Goal: Task Accomplishment & Management: Use online tool/utility

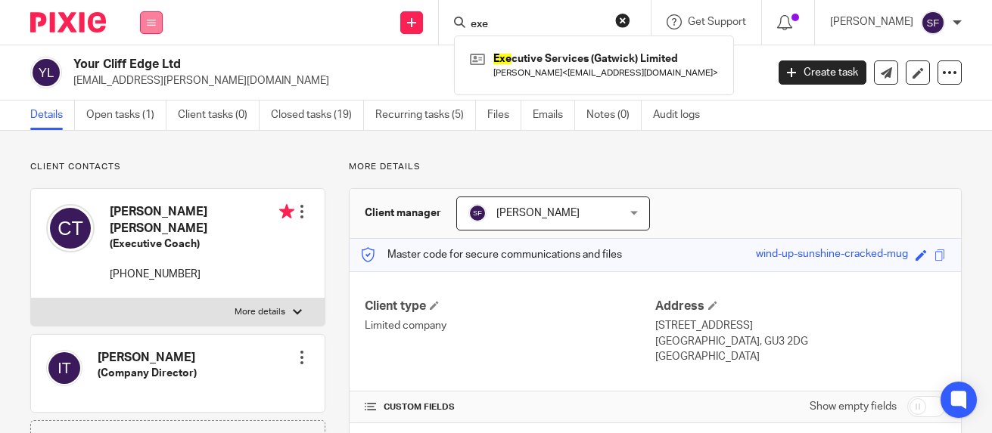
click at [157, 21] on button at bounding box center [151, 22] width 23 height 23
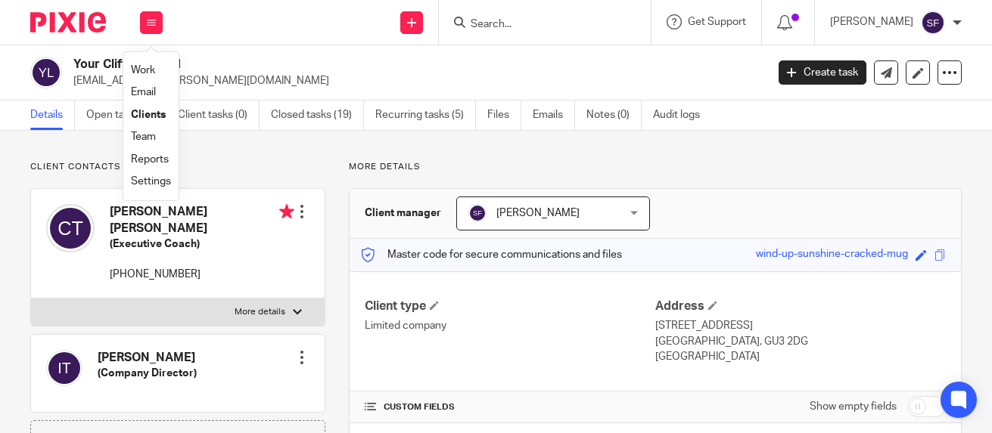
click at [139, 69] on link "Work" at bounding box center [143, 70] width 24 height 11
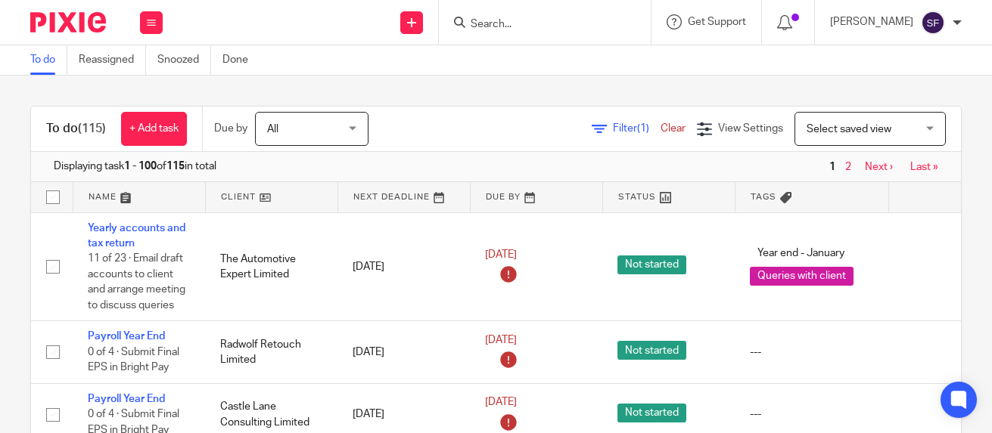
click at [613, 129] on span "Filter (1)" at bounding box center [637, 128] width 48 height 11
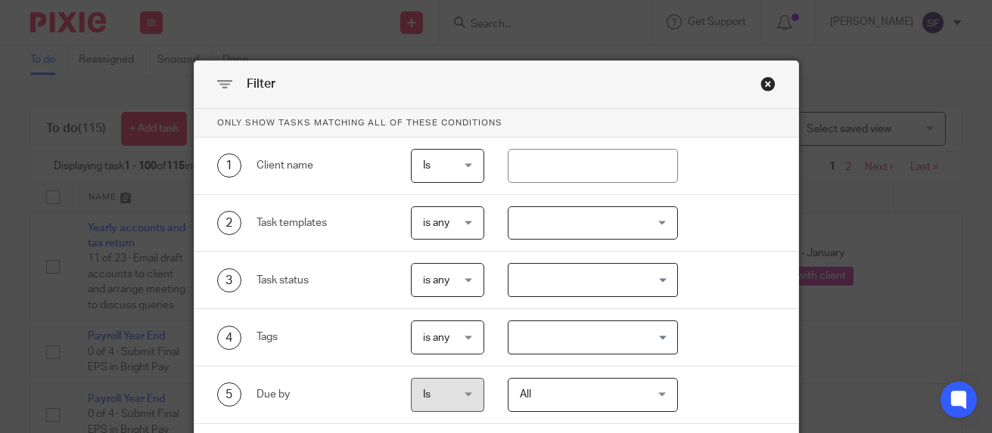
click at [585, 225] on div at bounding box center [593, 224] width 170 height 34
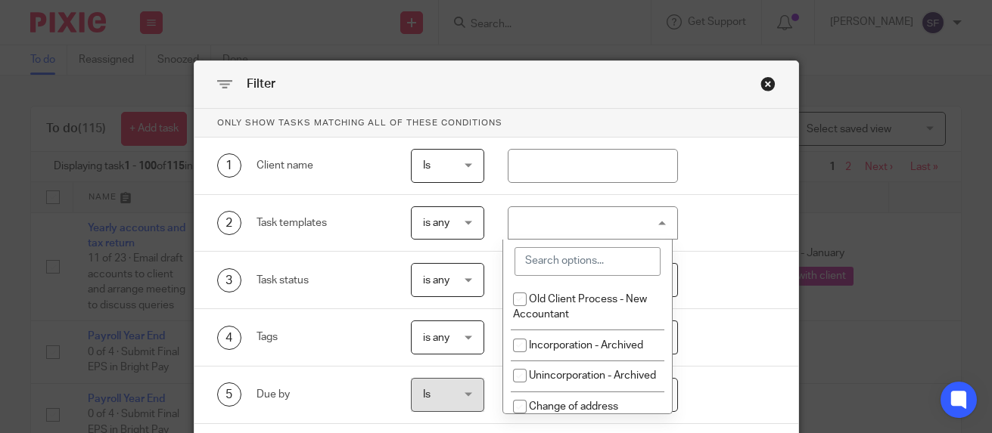
click at [591, 263] on input "search" at bounding box center [587, 261] width 146 height 29
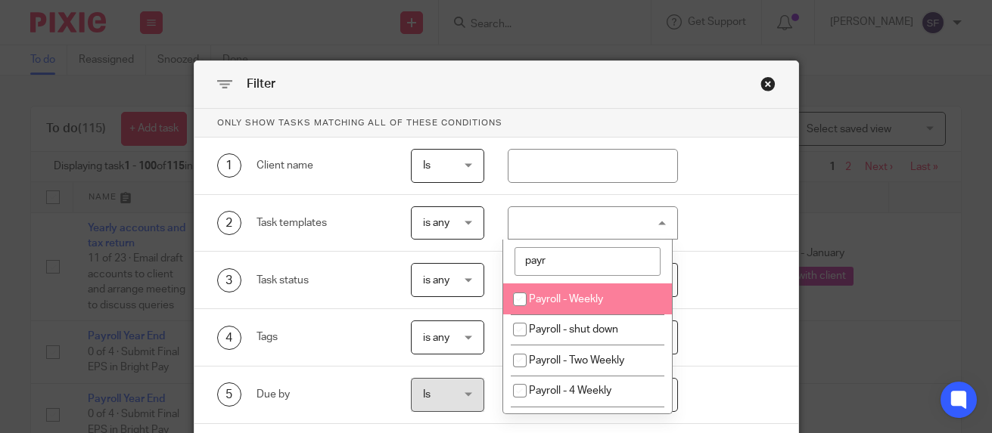
type input "payr"
click at [581, 300] on span "Payroll - Weekly" at bounding box center [566, 299] width 74 height 11
checkbox input "true"
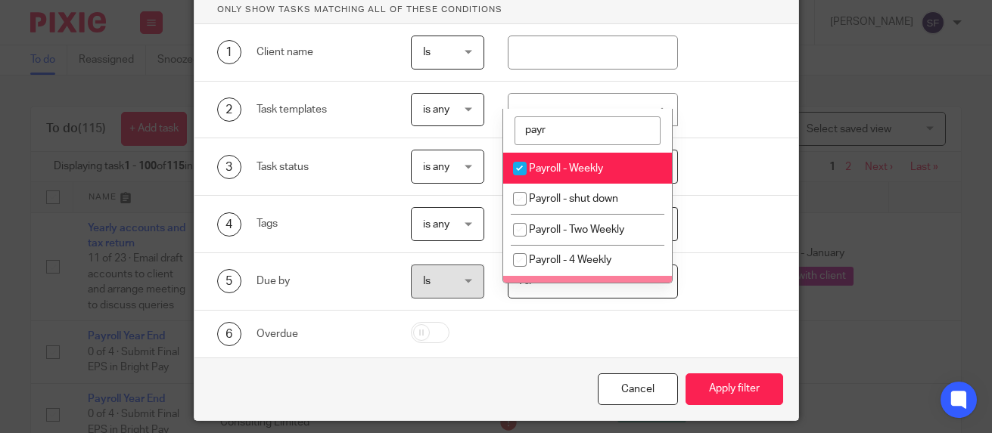
scroll to position [162, 0]
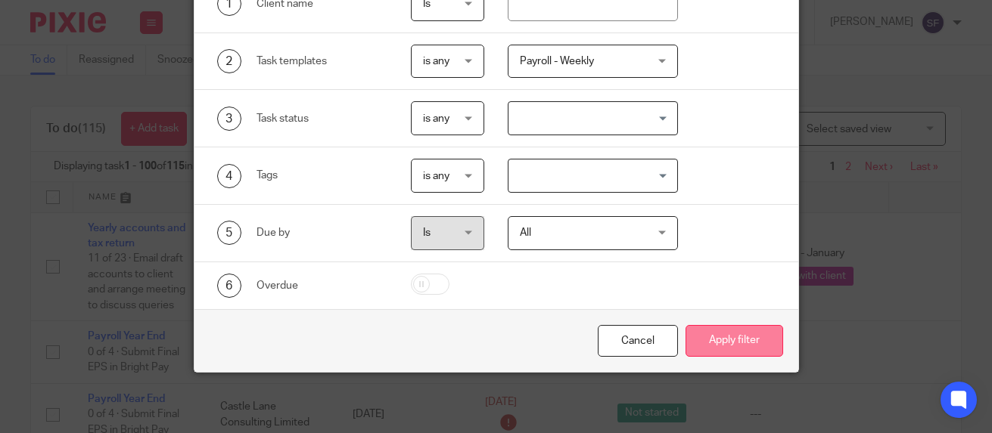
click at [705, 341] on button "Apply filter" at bounding box center [734, 341] width 98 height 33
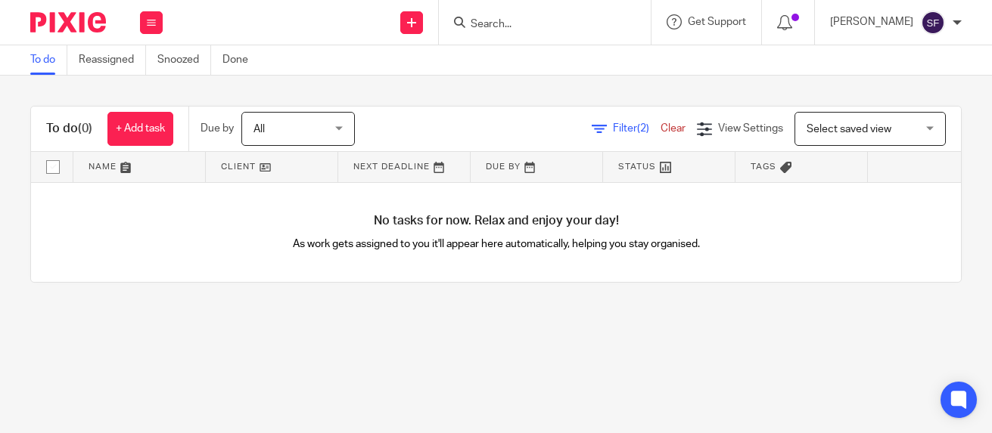
click at [600, 134] on div "Filter (2) Clear" at bounding box center [644, 129] width 105 height 16
click at [613, 130] on span "Filter (2)" at bounding box center [637, 128] width 48 height 11
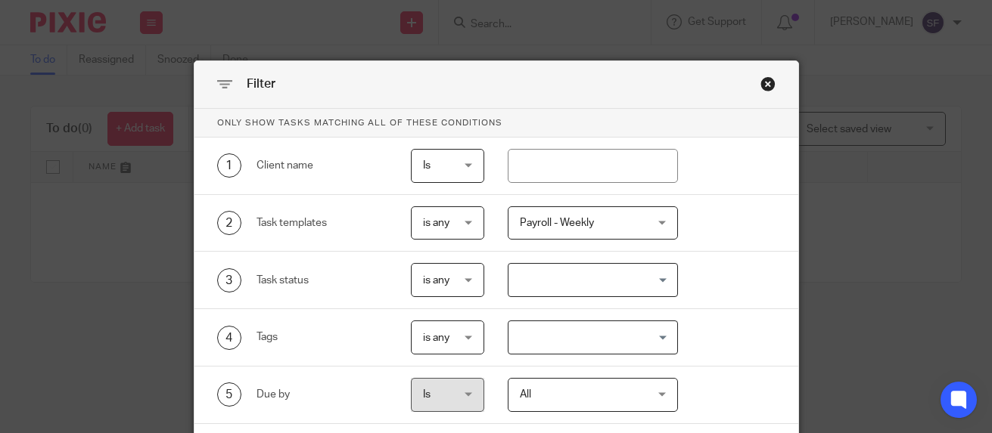
click at [615, 225] on span "Payroll - Weekly" at bounding box center [583, 223] width 126 height 32
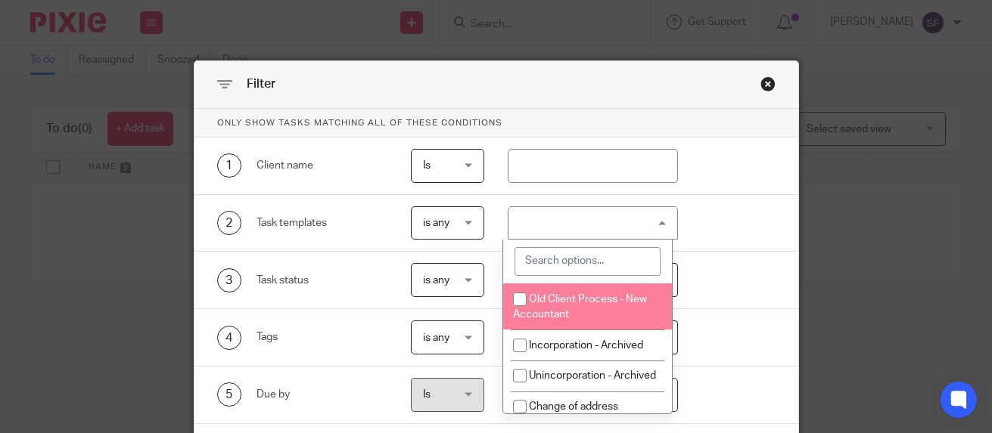
scroll to position [76, 0]
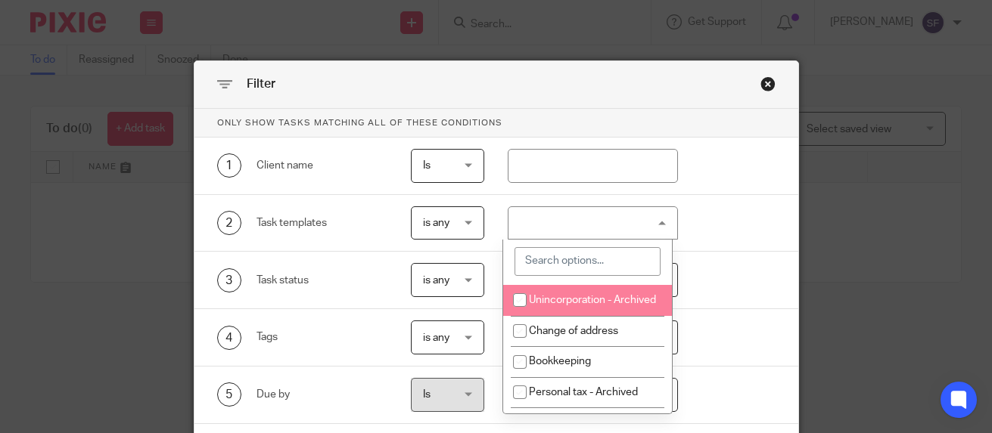
click at [580, 261] on input "search" at bounding box center [587, 261] width 146 height 29
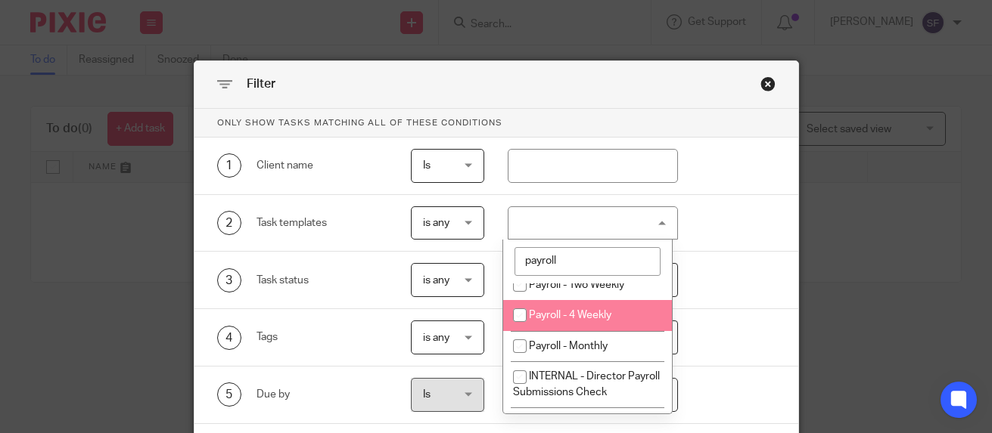
type input "payroll"
click at [588, 318] on span "Payroll - 4 Weekly" at bounding box center [570, 315] width 82 height 11
checkbox input "true"
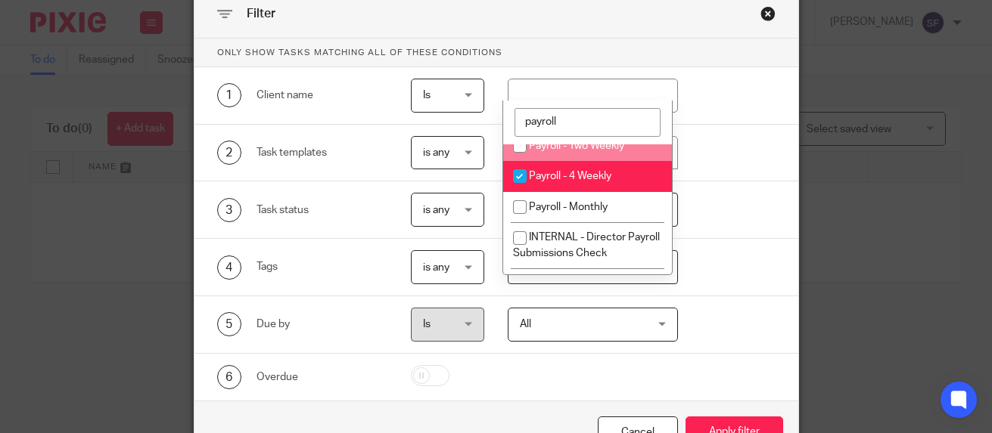
scroll to position [151, 0]
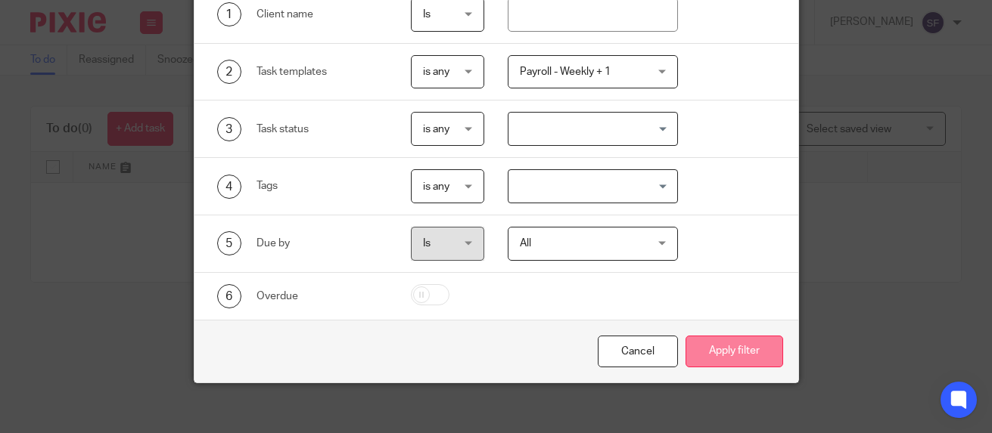
click at [734, 345] on button "Apply filter" at bounding box center [734, 352] width 98 height 33
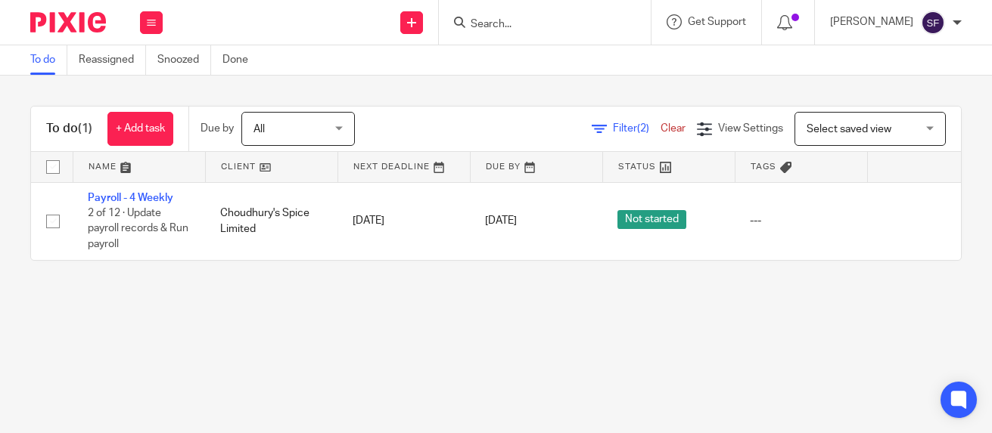
click at [613, 125] on span "Filter (2)" at bounding box center [637, 128] width 48 height 11
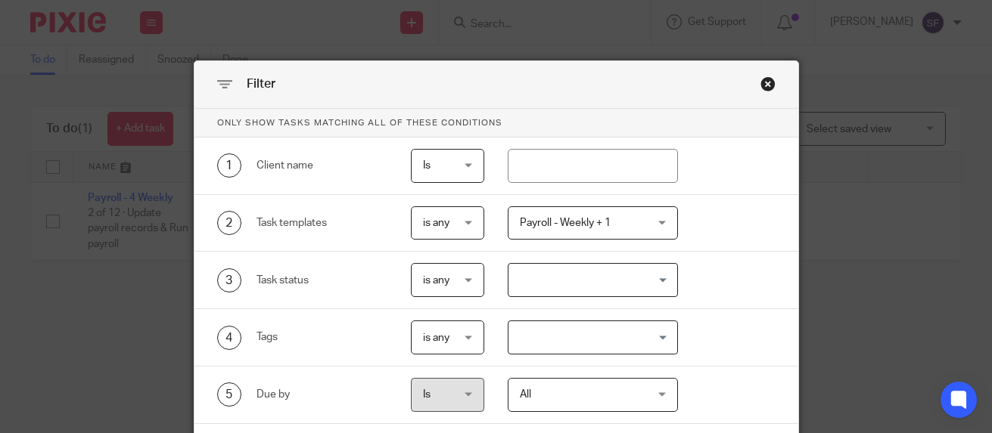
click at [605, 225] on span "Payroll - Weekly + 1" at bounding box center [565, 223] width 91 height 11
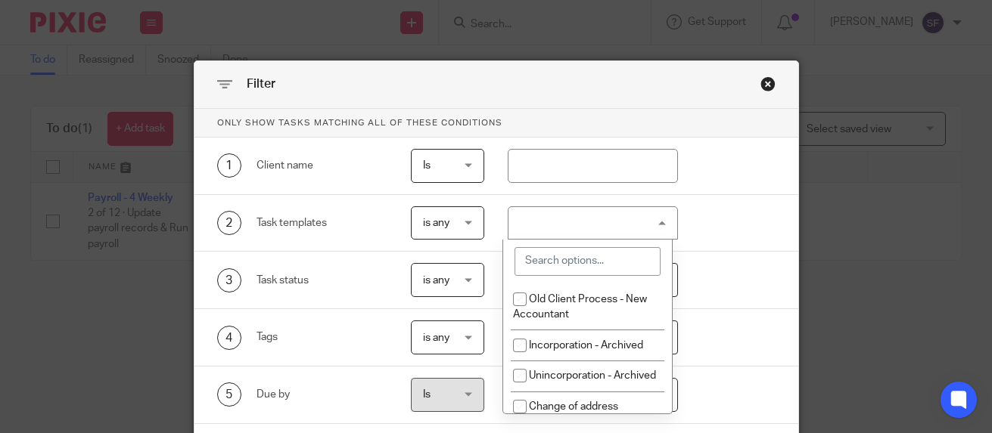
click at [592, 271] on input "search" at bounding box center [587, 261] width 146 height 29
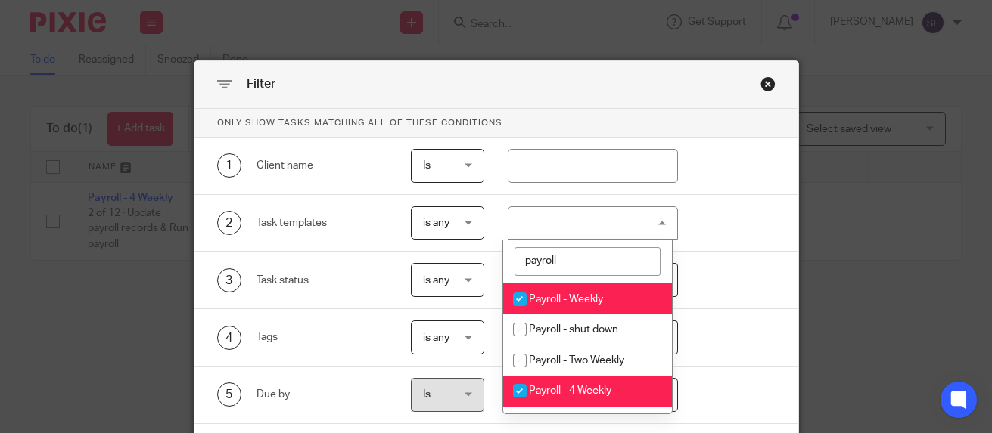
type input "payroll"
click at [520, 305] on input "checkbox" at bounding box center [519, 299] width 29 height 29
checkbox input "false"
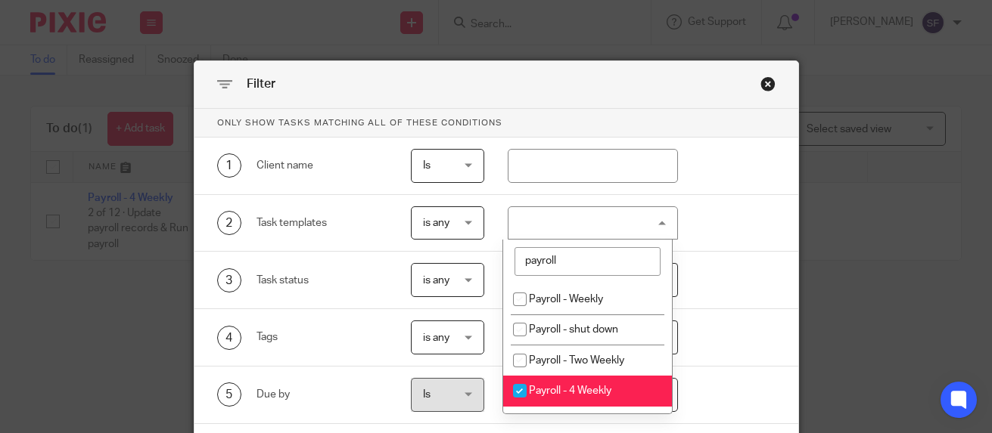
click at [517, 396] on input "checkbox" at bounding box center [519, 391] width 29 height 29
checkbox input "false"
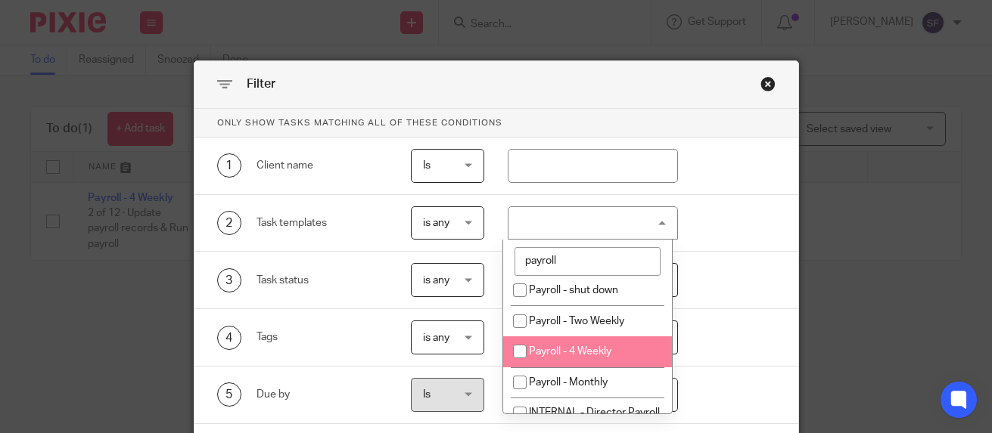
scroll to position [76, 0]
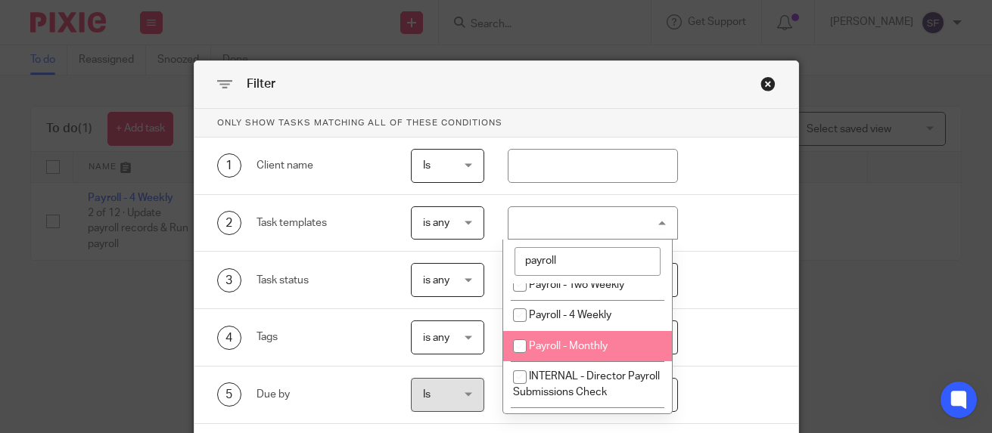
click at [523, 348] on input "checkbox" at bounding box center [519, 346] width 29 height 29
checkbox input "true"
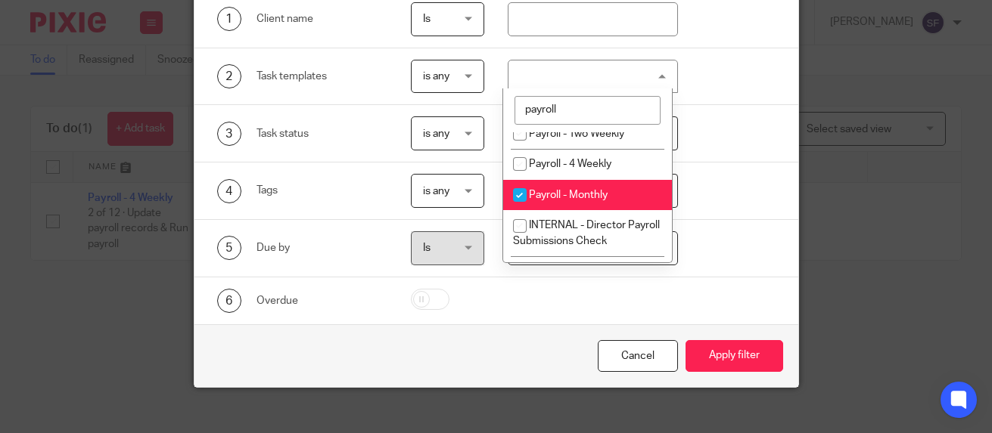
scroll to position [151, 0]
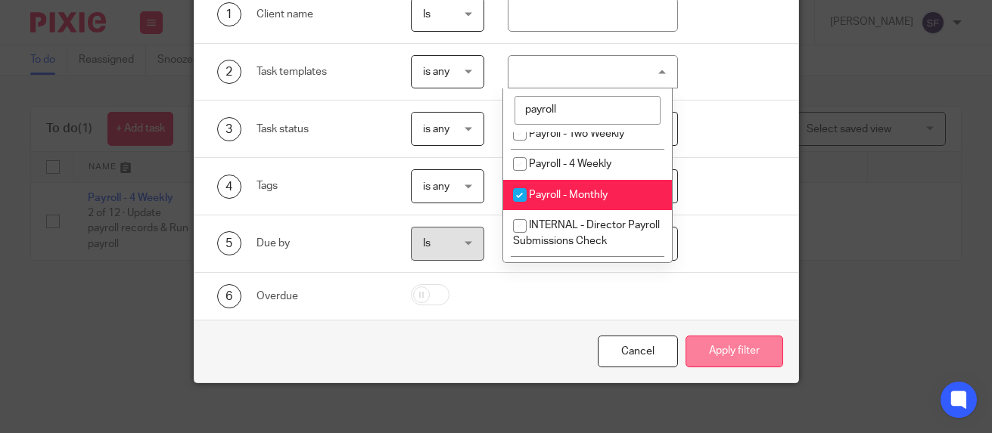
click at [732, 346] on button "Apply filter" at bounding box center [734, 352] width 98 height 33
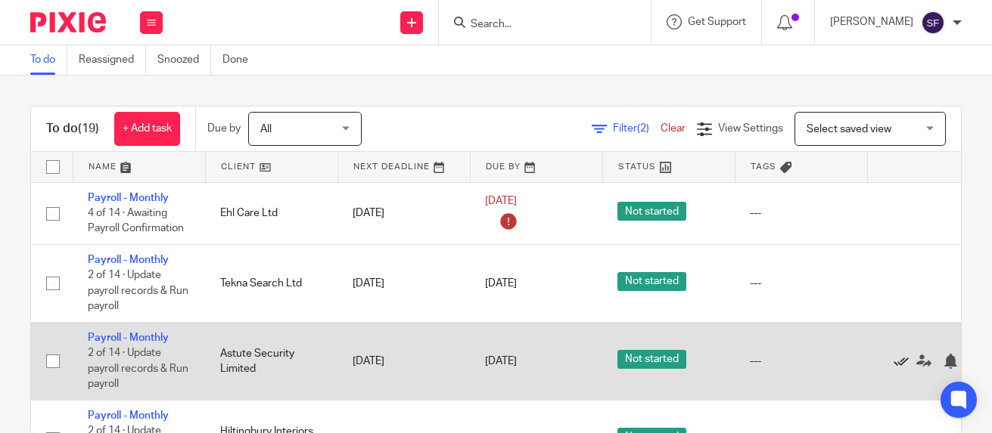
click at [902, 365] on icon at bounding box center [900, 361] width 15 height 15
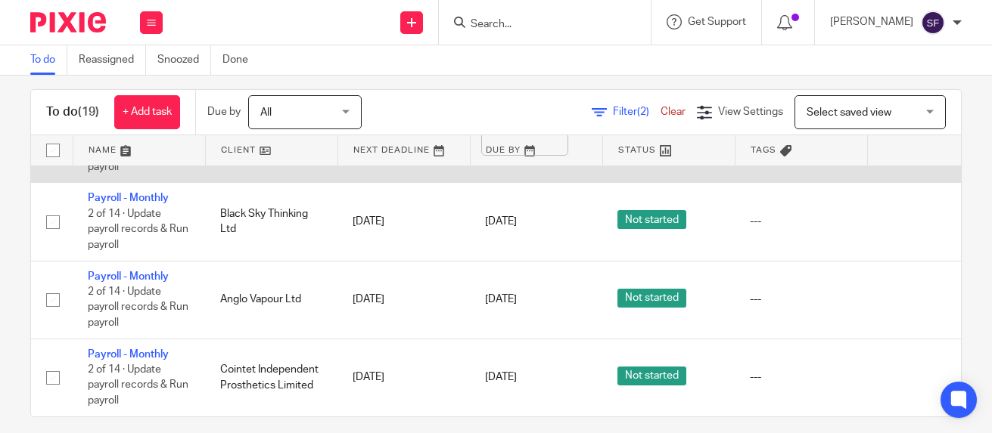
scroll to position [31, 0]
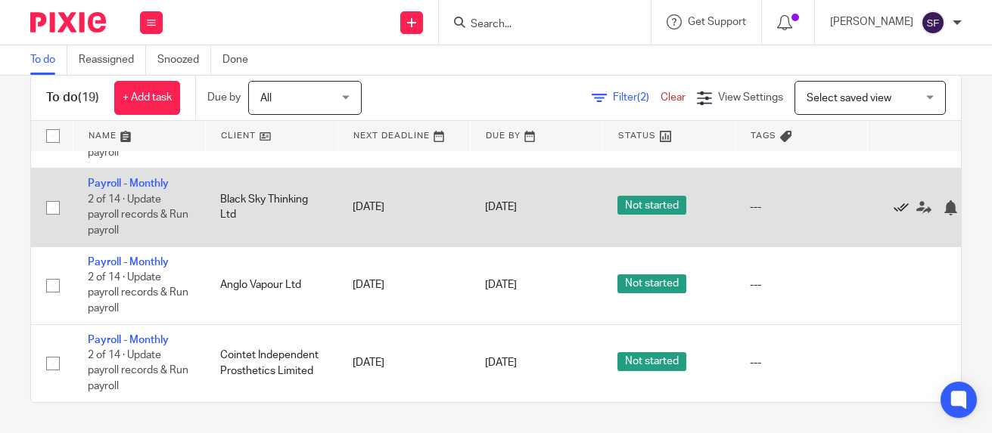
click at [899, 200] on icon at bounding box center [900, 207] width 15 height 15
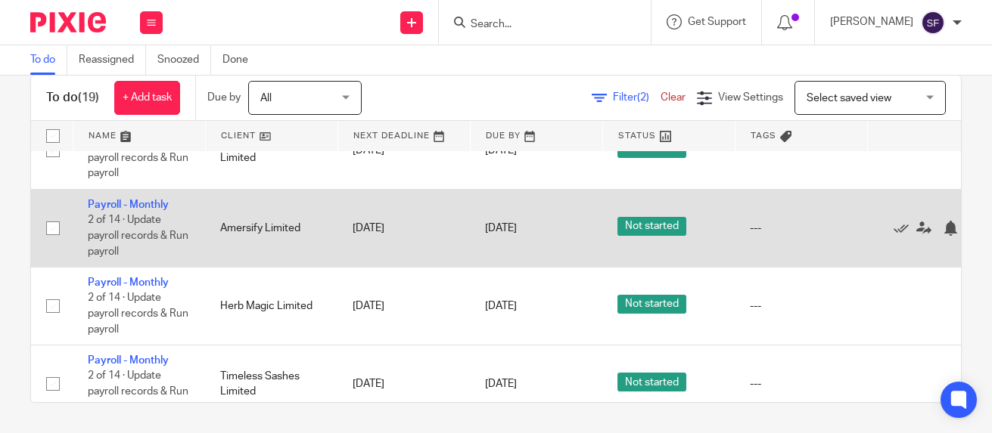
scroll to position [207, 0]
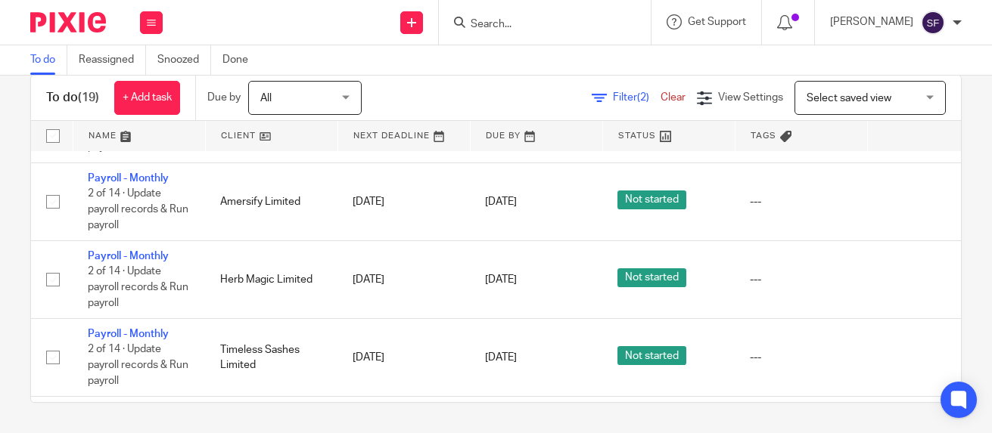
click at [613, 96] on span "Filter (2)" at bounding box center [637, 97] width 48 height 11
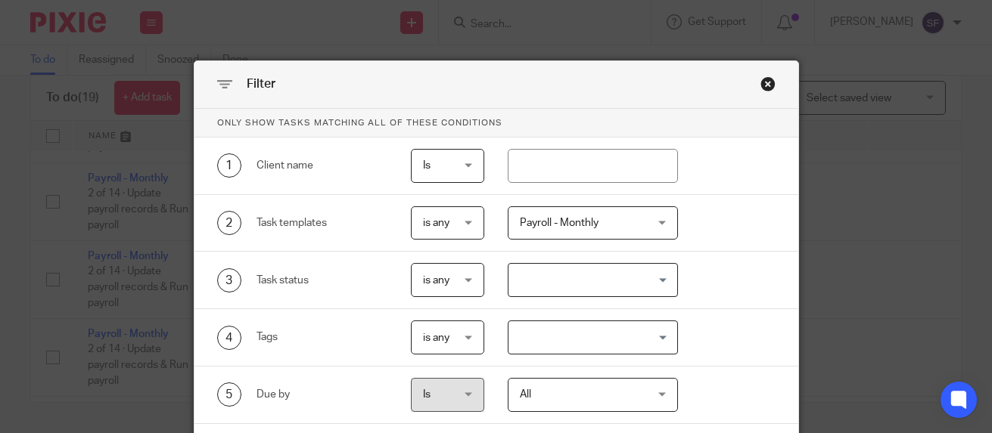
click at [582, 234] on span "Payroll - Monthly" at bounding box center [583, 223] width 126 height 32
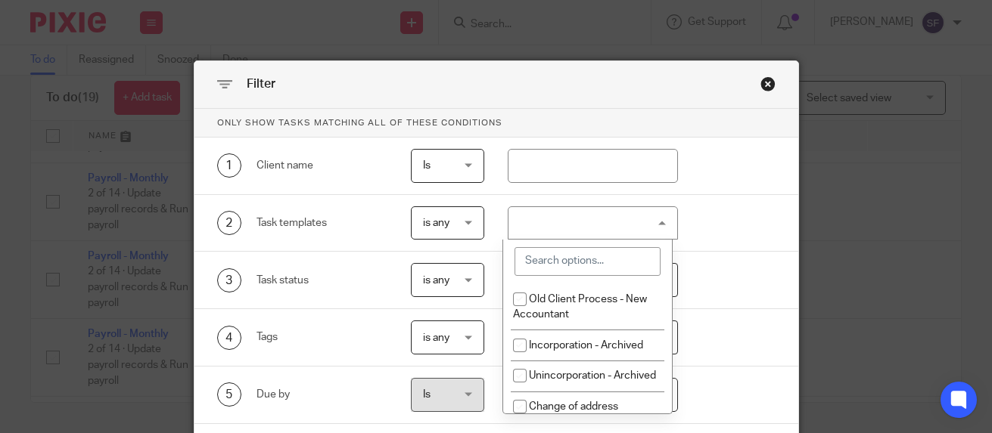
click at [582, 266] on input "search" at bounding box center [587, 261] width 146 height 29
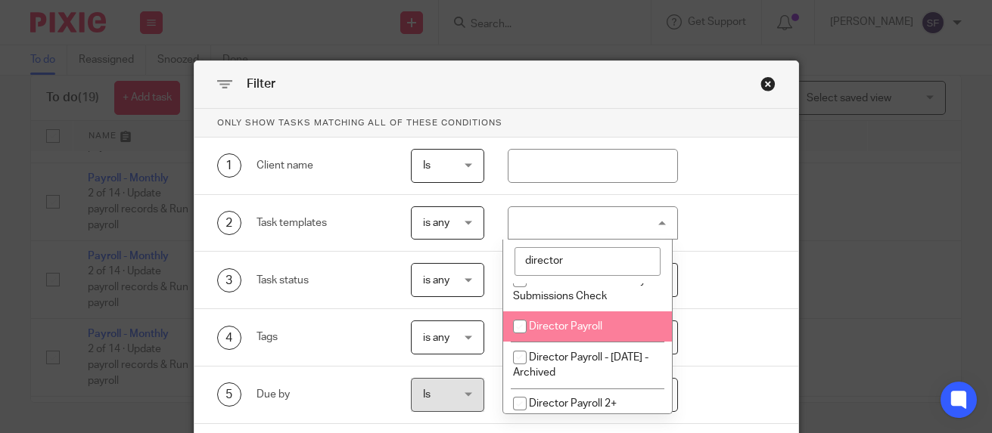
scroll to position [163, 0]
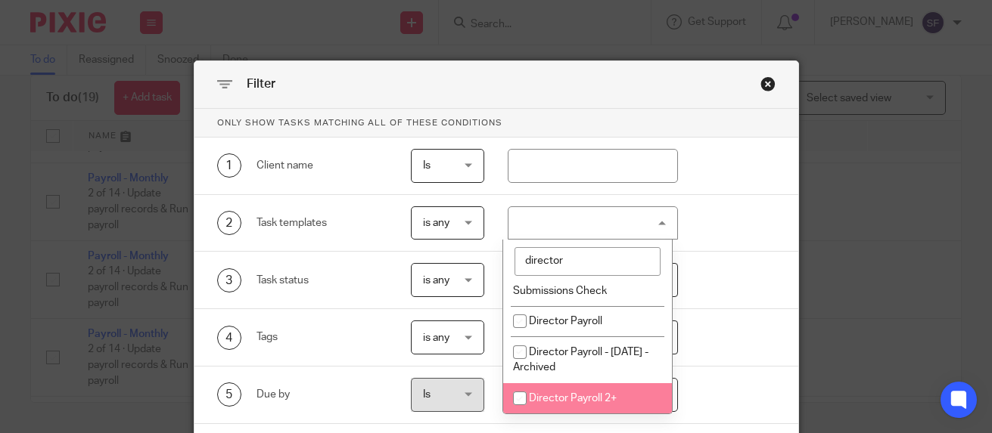
type input "director"
click at [607, 401] on span "Director Payroll 2+" at bounding box center [573, 398] width 88 height 11
checkbox input "true"
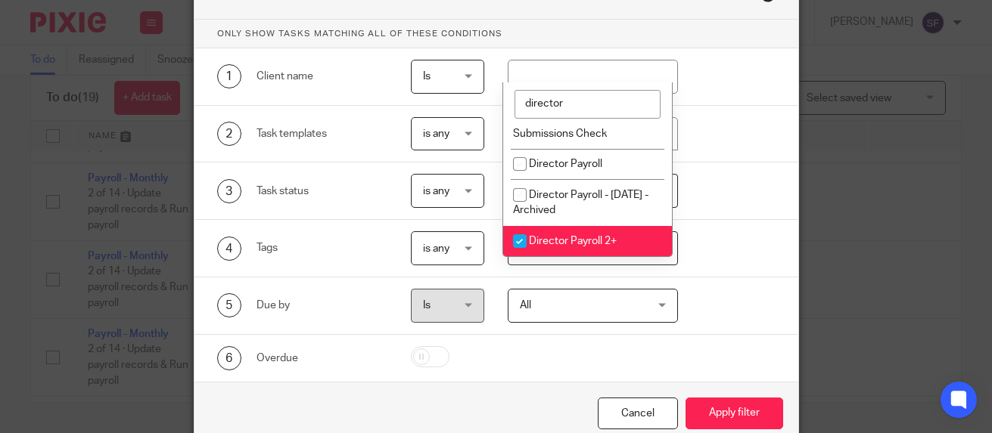
scroll to position [162, 0]
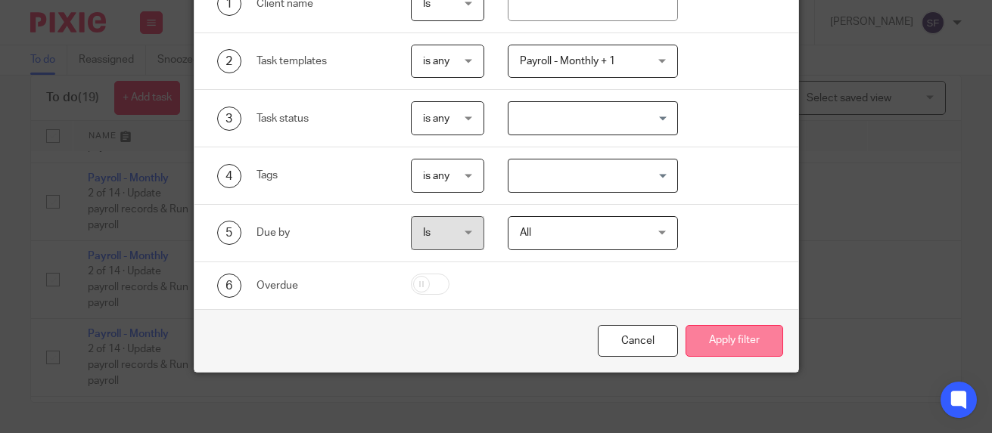
click at [727, 349] on button "Apply filter" at bounding box center [734, 341] width 98 height 33
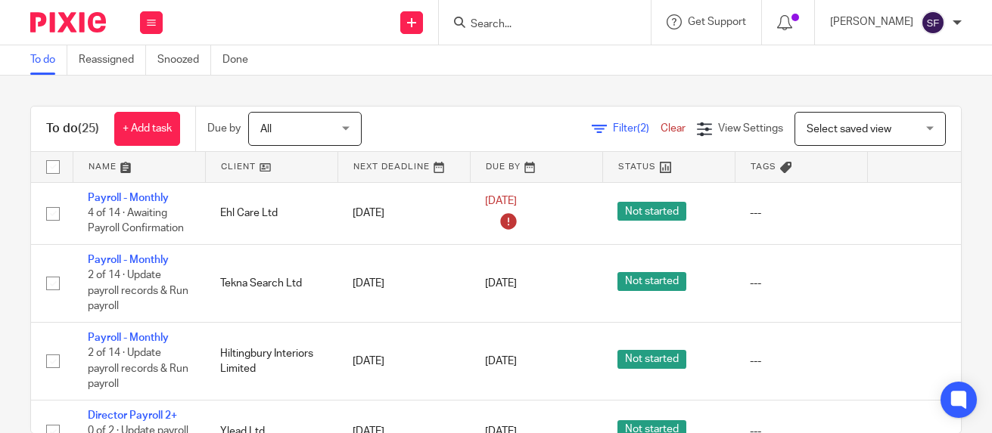
click at [613, 124] on span "Filter (2)" at bounding box center [637, 128] width 48 height 11
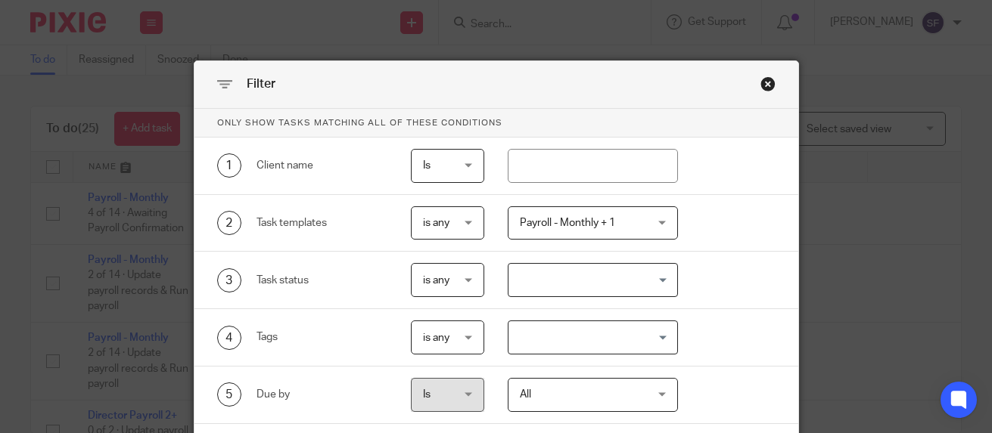
click at [601, 223] on span "Payroll - Monthly + 1" at bounding box center [567, 223] width 95 height 11
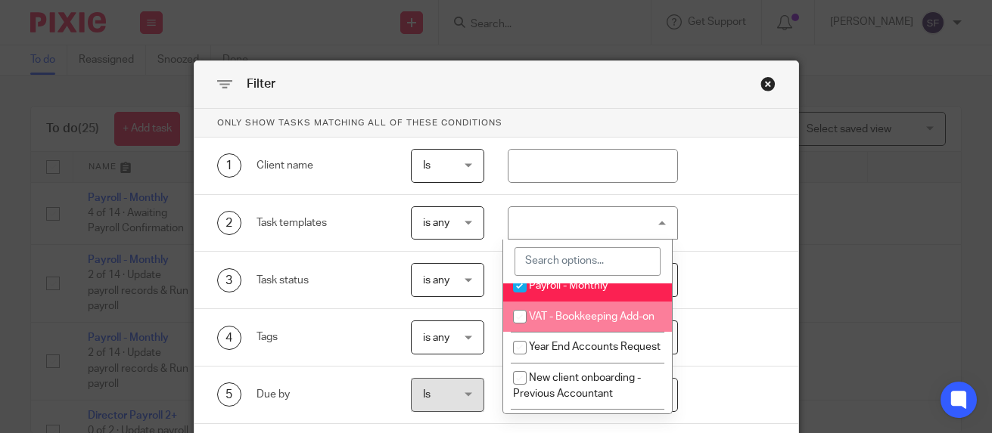
scroll to position [605, 0]
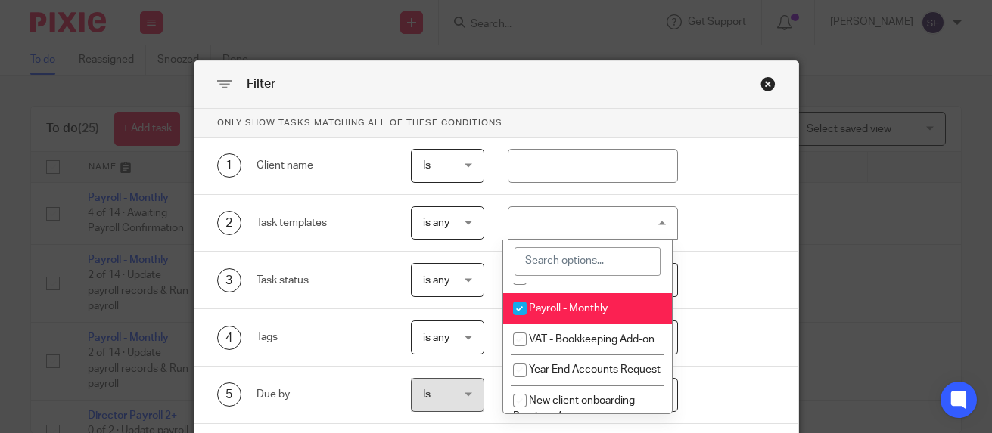
click at [518, 323] on input "checkbox" at bounding box center [519, 308] width 29 height 29
checkbox input "false"
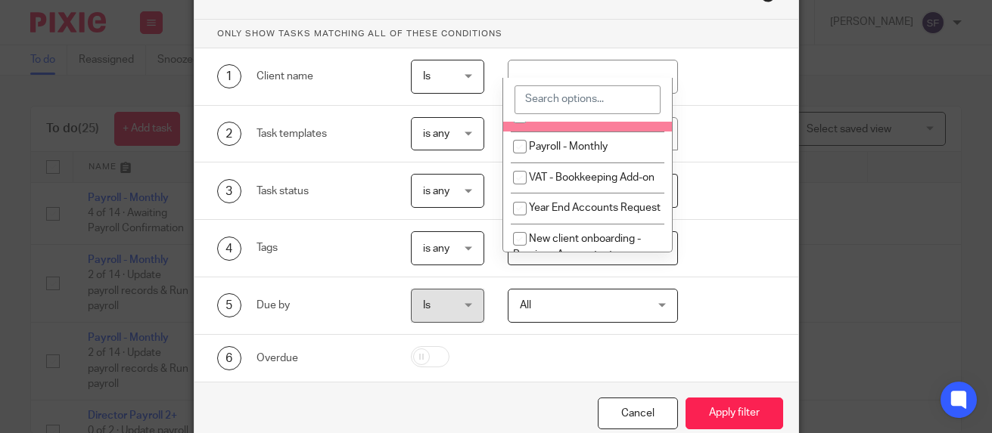
scroll to position [162, 0]
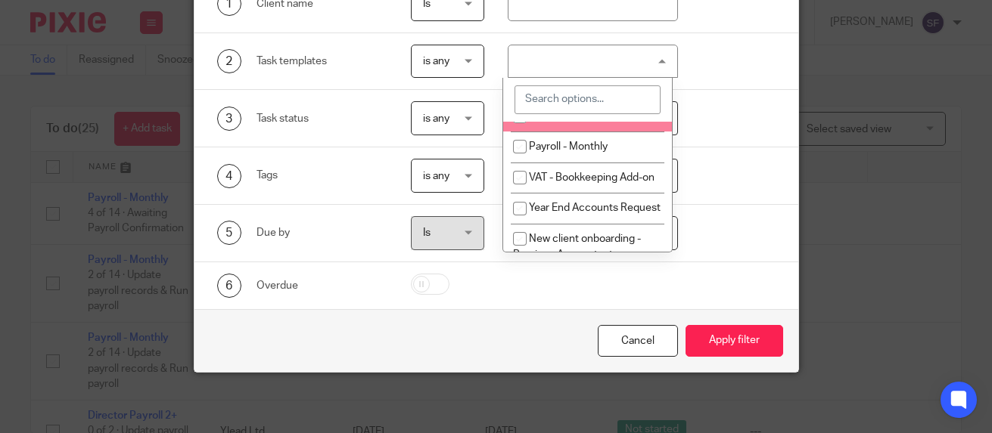
click at [740, 326] on button "Apply filter" at bounding box center [734, 341] width 98 height 33
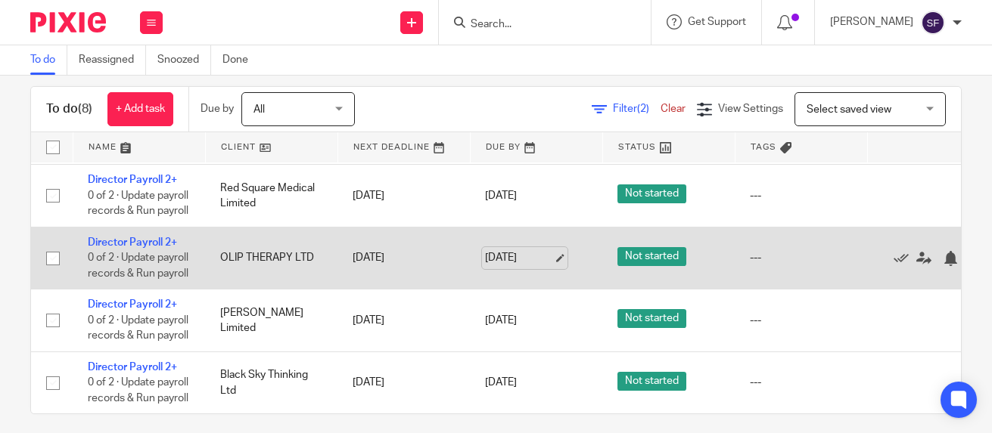
scroll to position [31, 0]
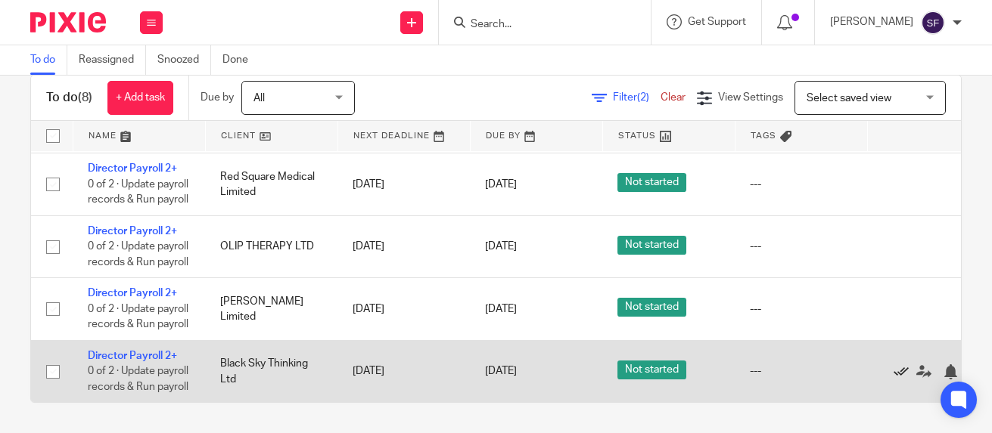
click at [896, 365] on icon at bounding box center [900, 372] width 15 height 15
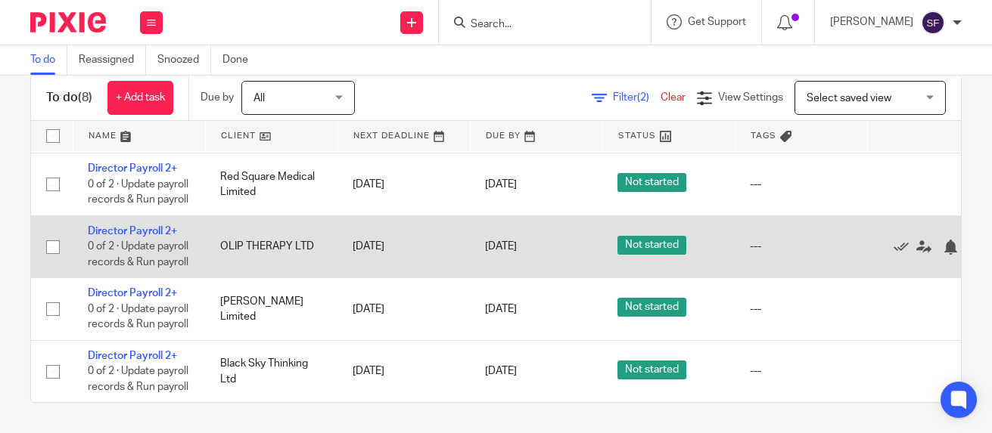
scroll to position [306, 0]
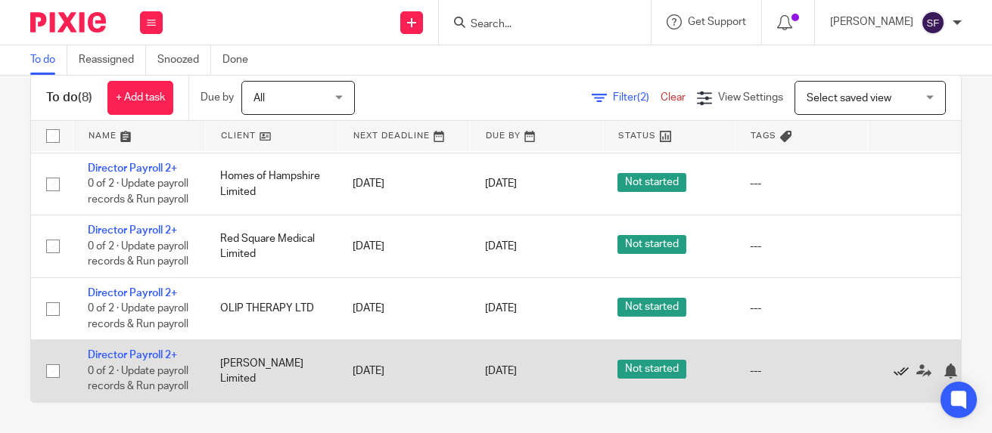
click at [905, 364] on icon at bounding box center [900, 371] width 15 height 15
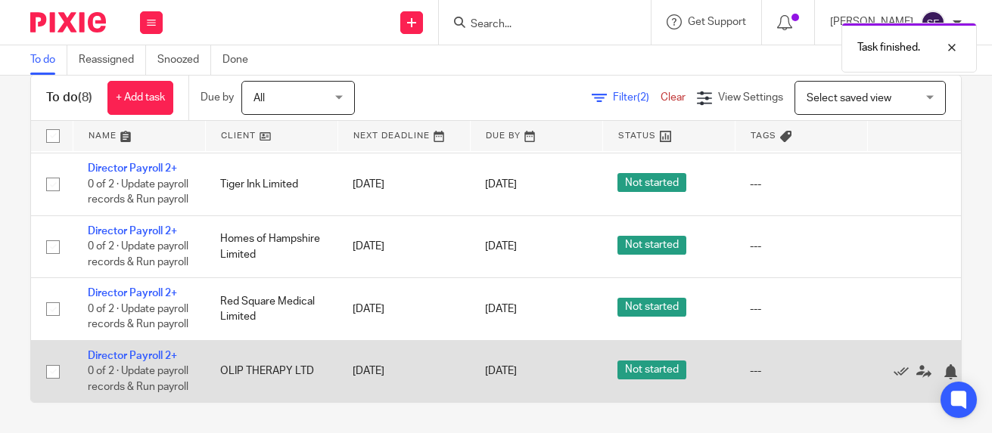
scroll to position [228, 0]
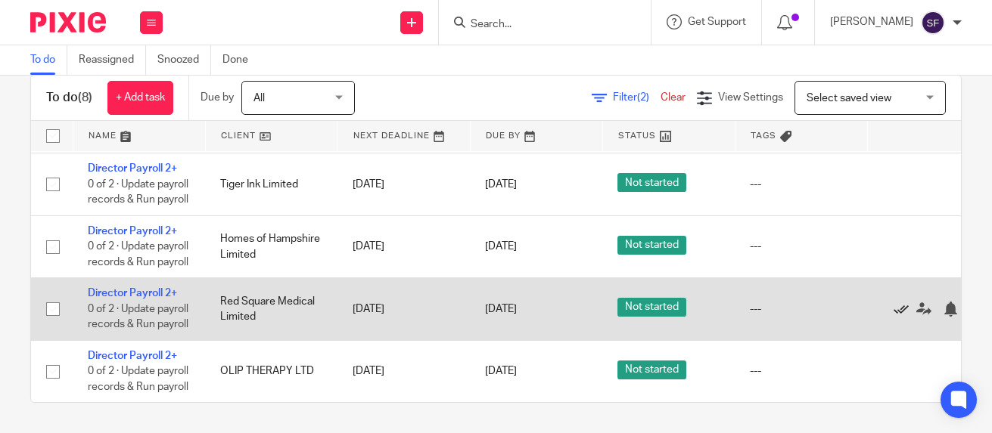
click at [902, 302] on icon at bounding box center [900, 309] width 15 height 15
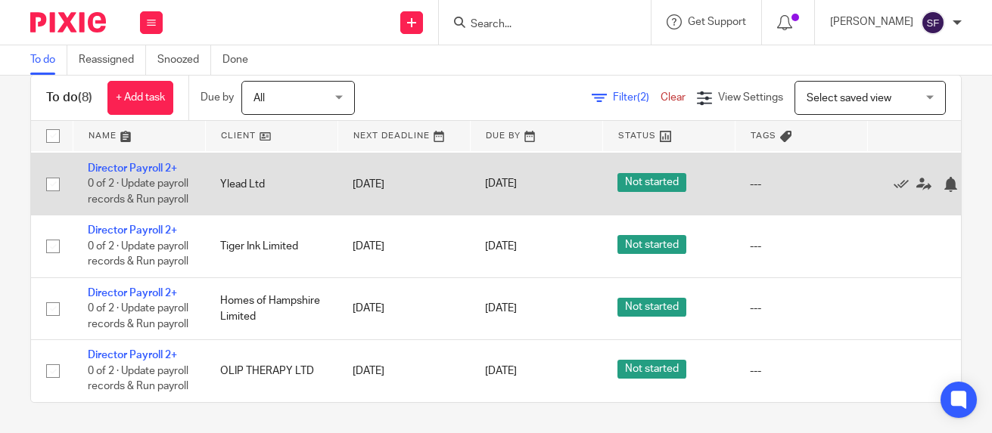
scroll to position [0, 0]
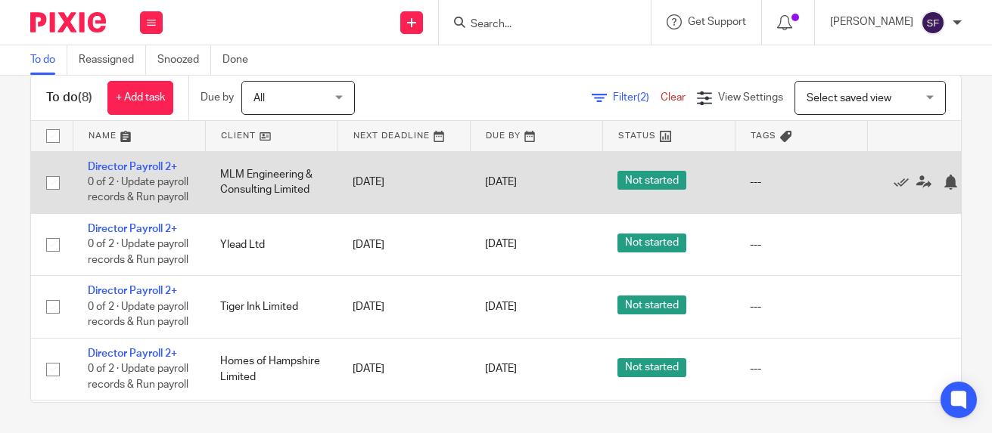
drag, startPoint x: 900, startPoint y: 193, endPoint x: 848, endPoint y: 206, distance: 53.8
click at [900, 190] on icon at bounding box center [900, 182] width 15 height 15
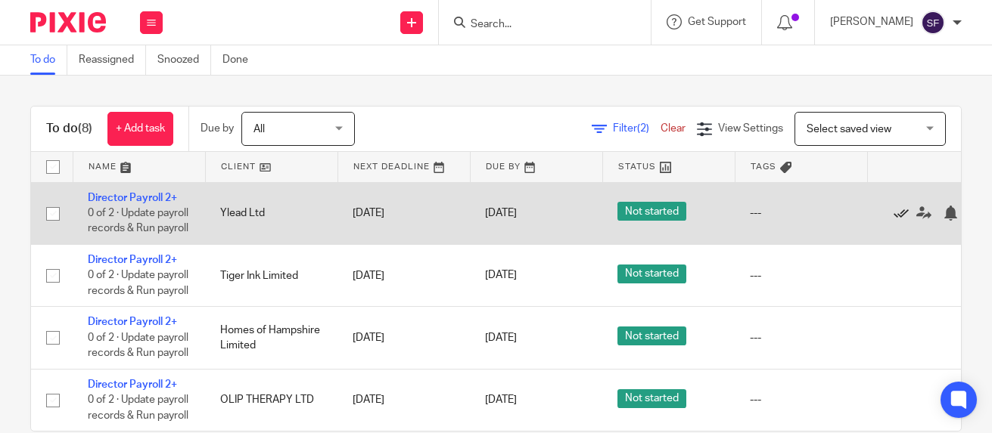
click at [899, 221] on icon at bounding box center [900, 213] width 15 height 15
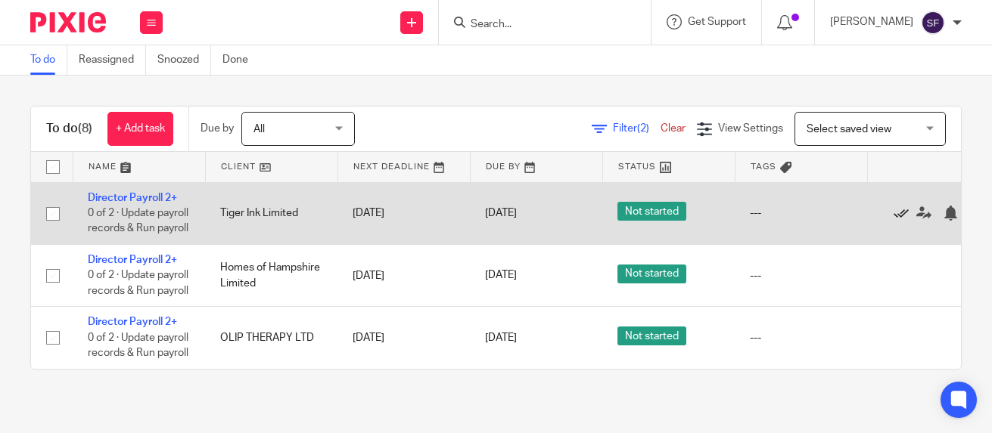
click at [900, 219] on icon at bounding box center [900, 213] width 15 height 15
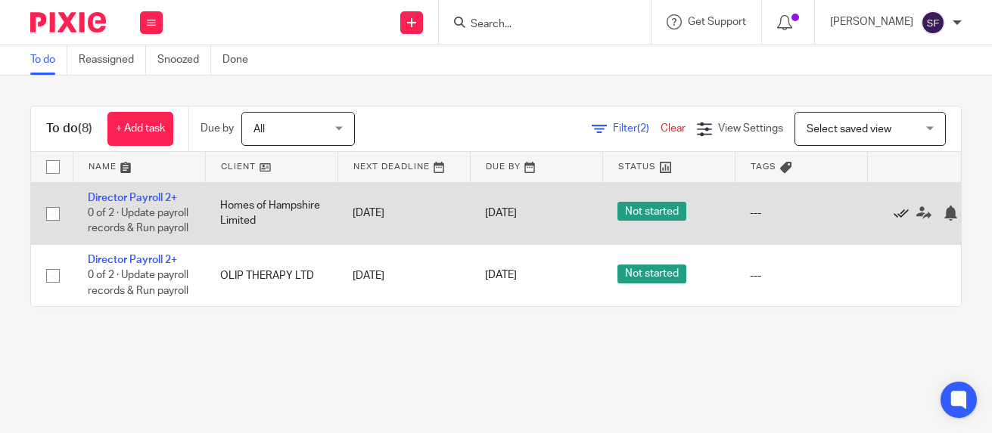
click at [900, 221] on icon at bounding box center [900, 213] width 15 height 15
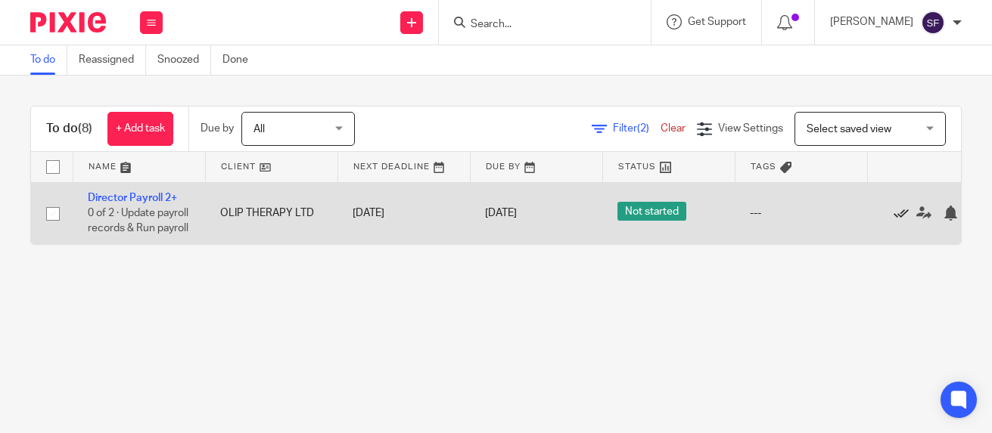
click at [902, 221] on icon at bounding box center [900, 213] width 15 height 15
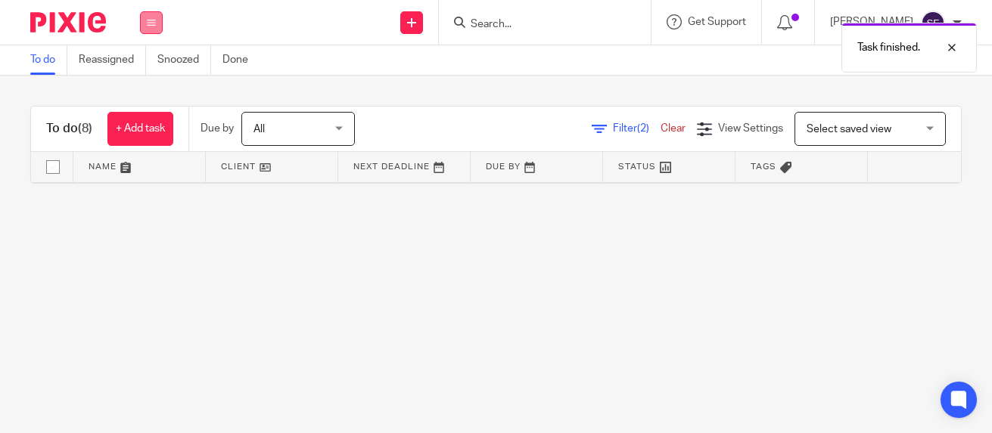
click at [143, 20] on button at bounding box center [151, 22] width 23 height 23
click at [139, 135] on link "Team" at bounding box center [143, 137] width 25 height 11
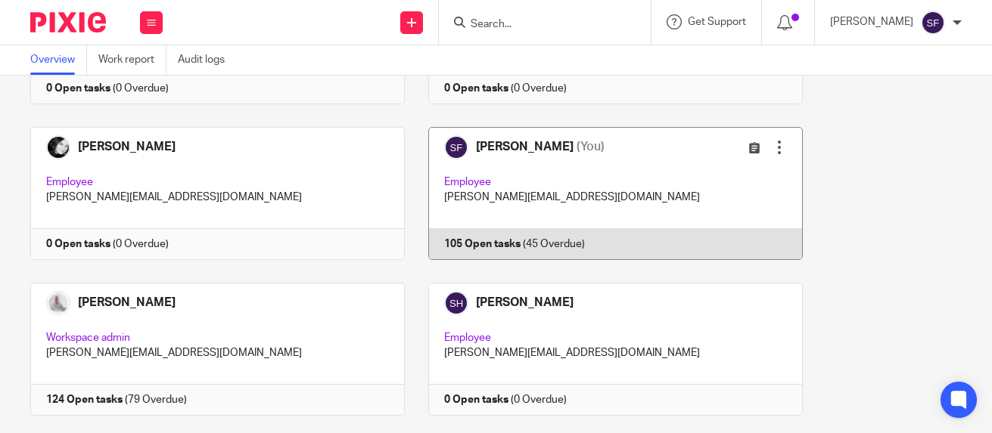
scroll to position [529, 0]
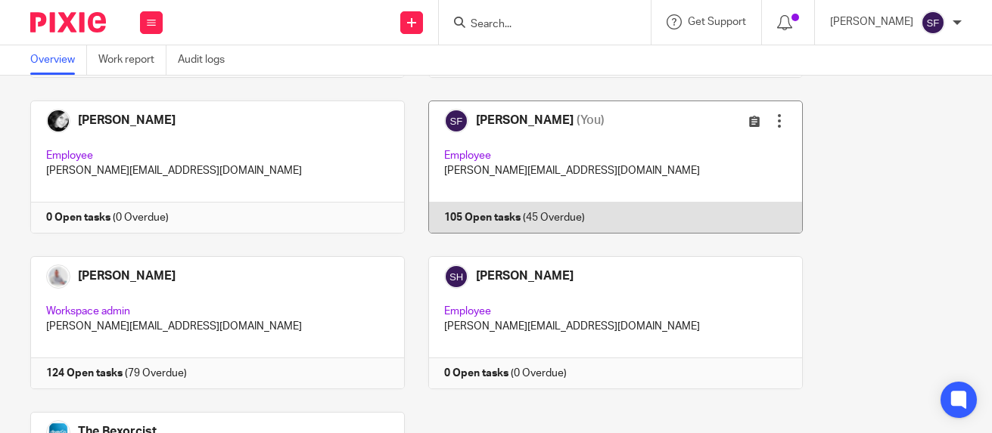
click at [515, 172] on link at bounding box center [604, 167] width 398 height 133
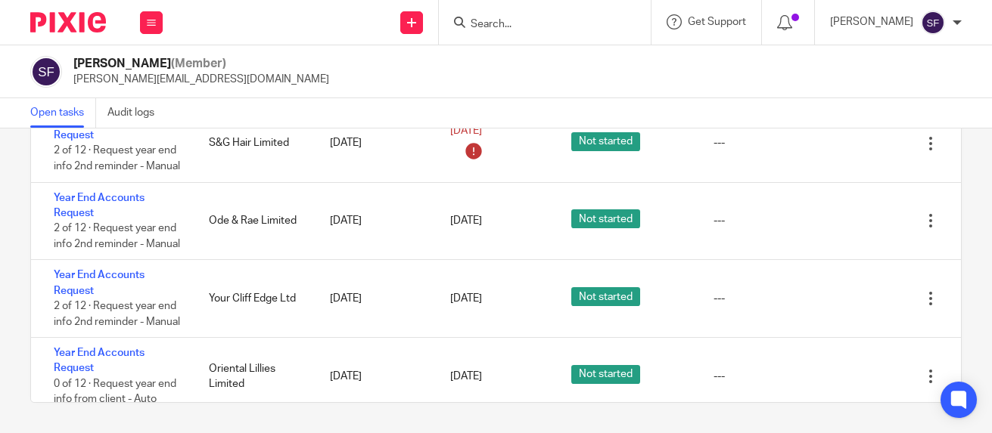
scroll to position [6566, 0]
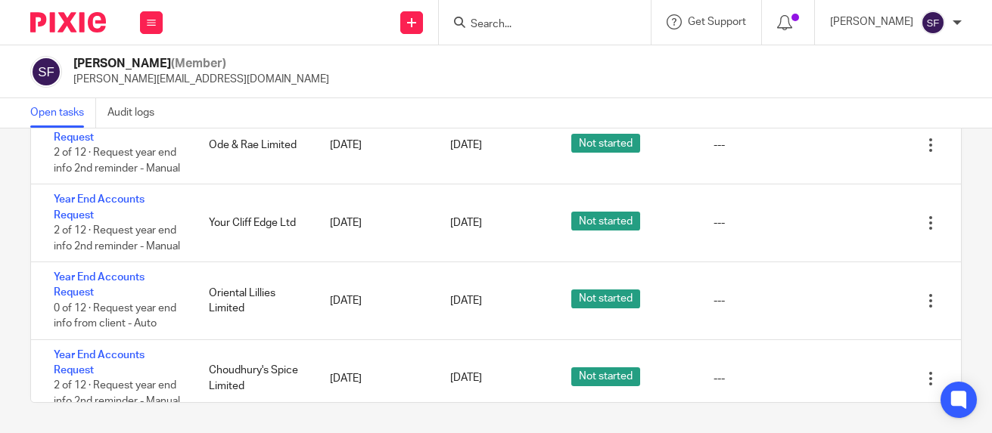
click at [529, 30] on input "Search" at bounding box center [537, 25] width 136 height 14
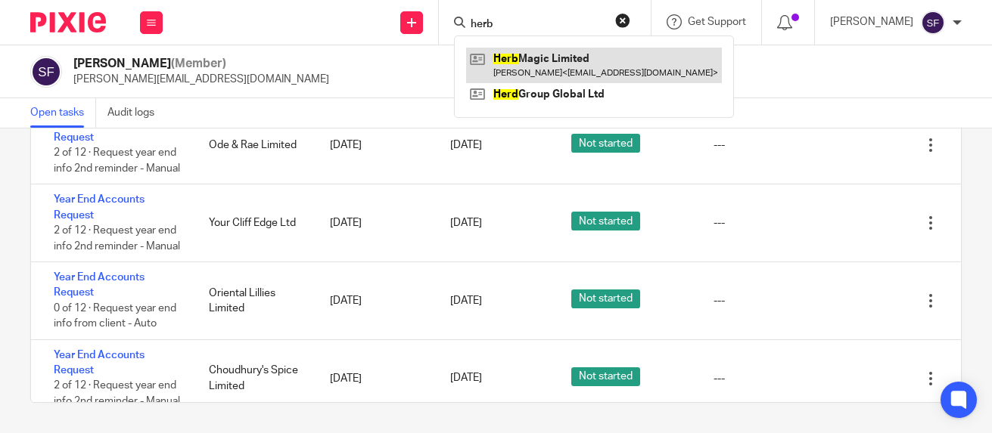
type input "herb"
click at [584, 57] on link at bounding box center [594, 65] width 256 height 35
click at [575, 68] on link at bounding box center [594, 65] width 256 height 35
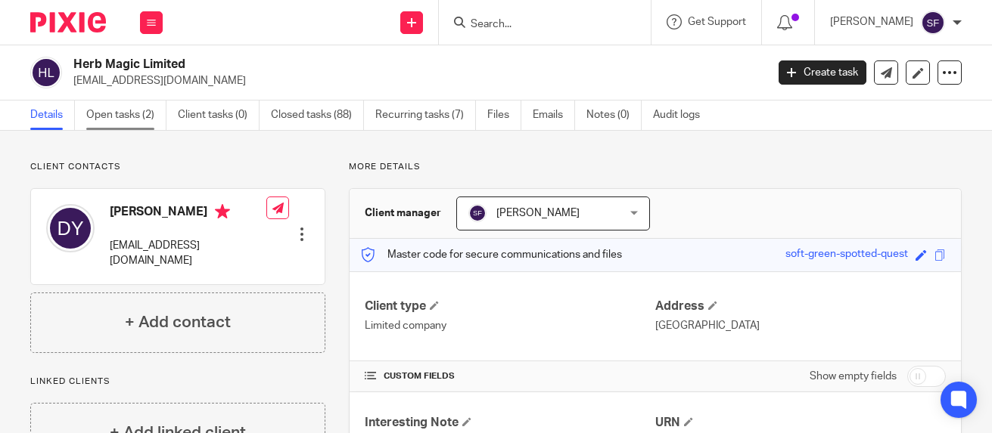
click at [141, 113] on link "Open tasks (2)" at bounding box center [126, 116] width 80 height 30
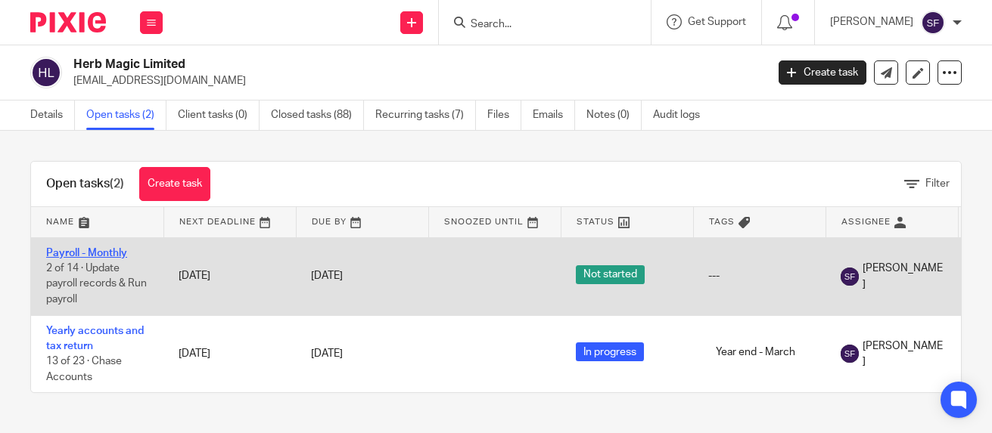
click at [106, 253] on link "Payroll - Monthly" at bounding box center [86, 253] width 81 height 11
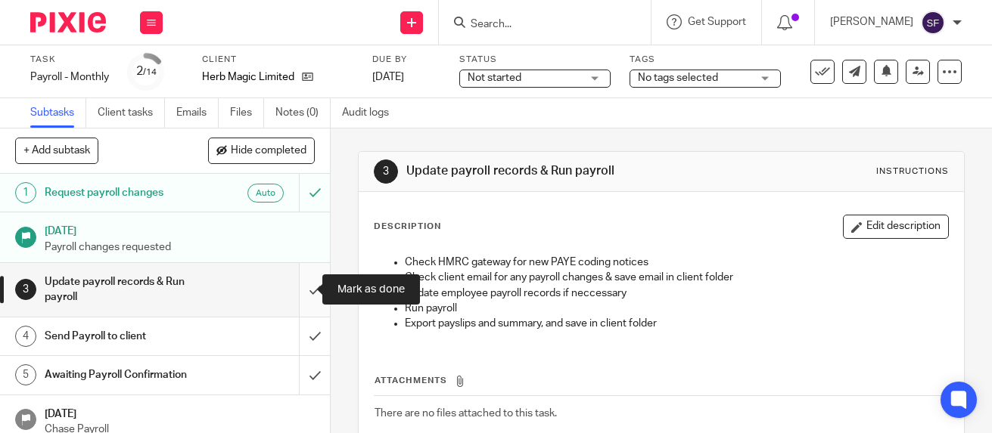
click at [297, 292] on input "submit" at bounding box center [165, 290] width 330 height 54
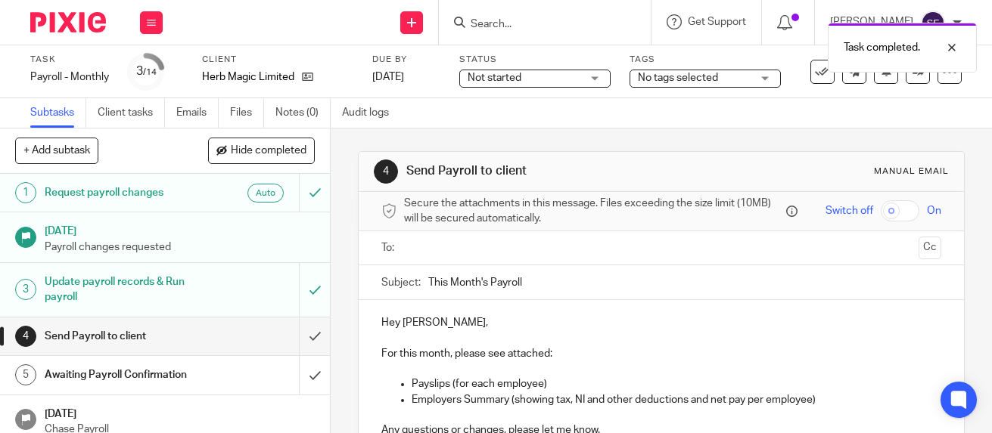
scroll to position [219, 0]
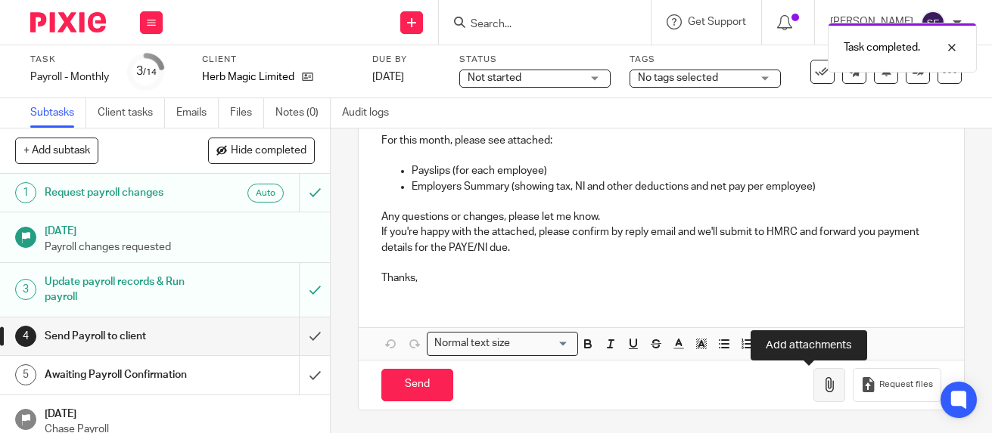
click at [821, 388] on icon "button" at bounding box center [828, 384] width 15 height 15
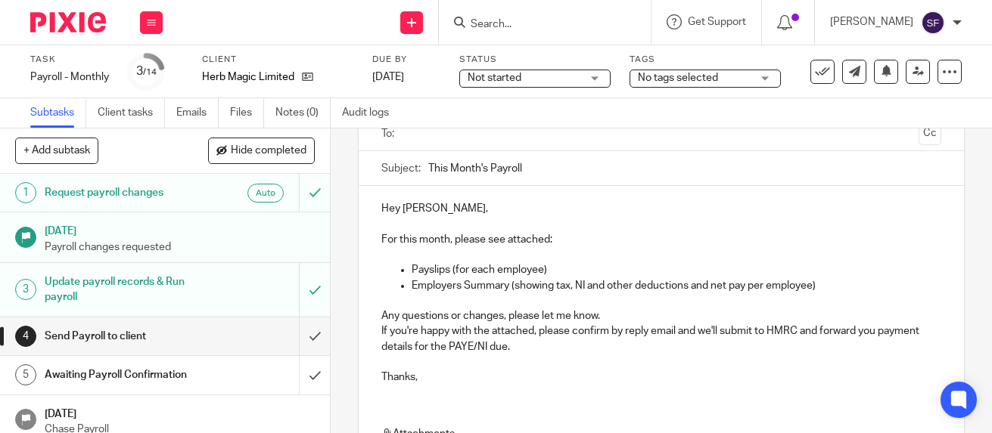
scroll to position [0, 0]
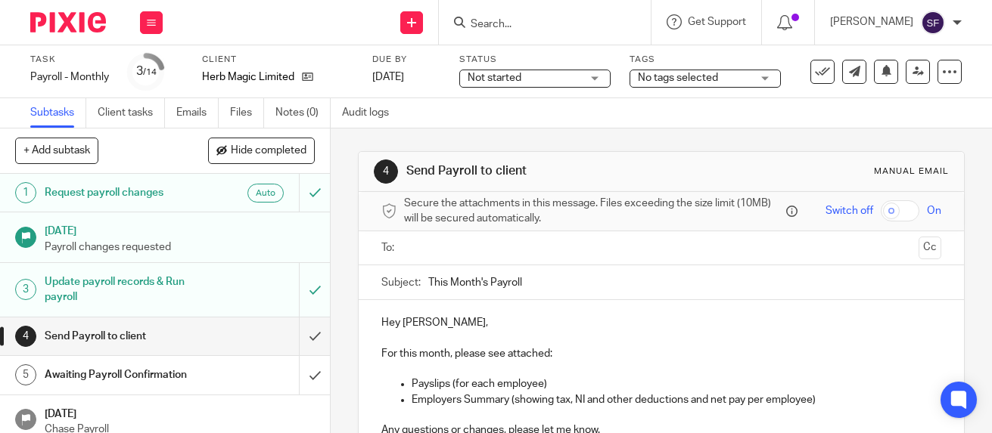
click at [447, 244] on ul at bounding box center [661, 248] width 512 height 25
click at [433, 254] on input "text" at bounding box center [660, 248] width 502 height 17
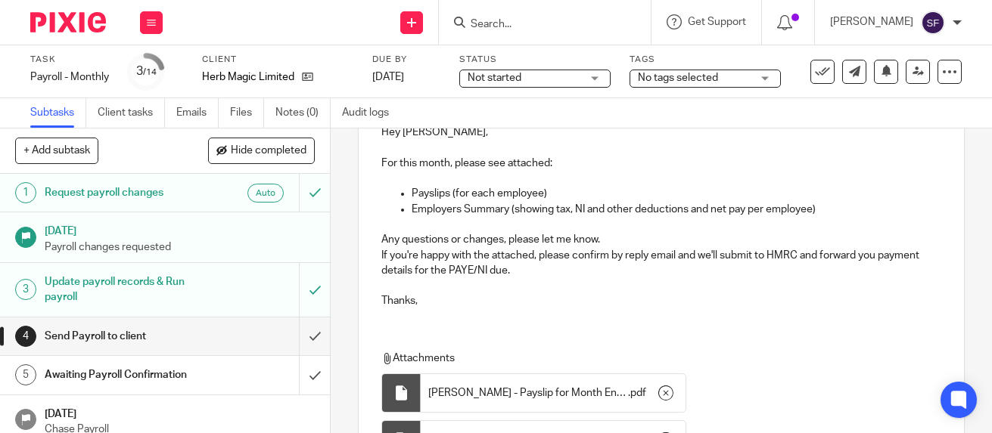
scroll to position [355, 0]
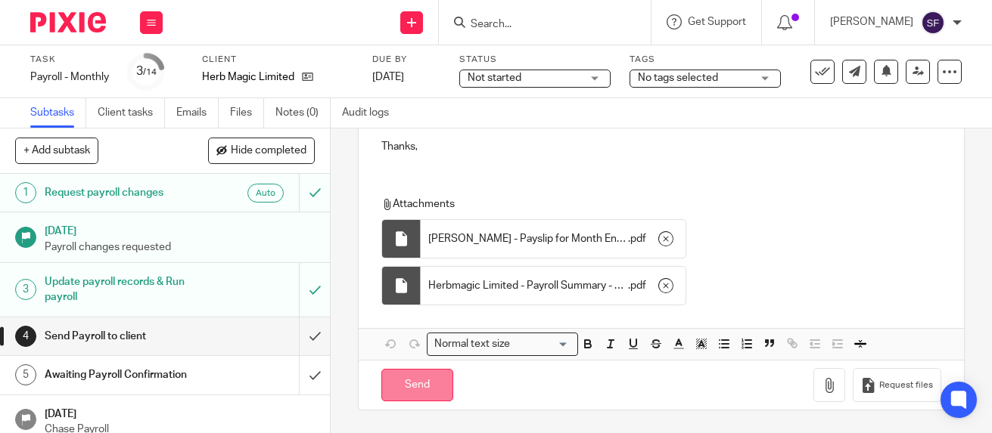
click at [434, 388] on input "Send" at bounding box center [417, 385] width 72 height 33
type input "Sent"
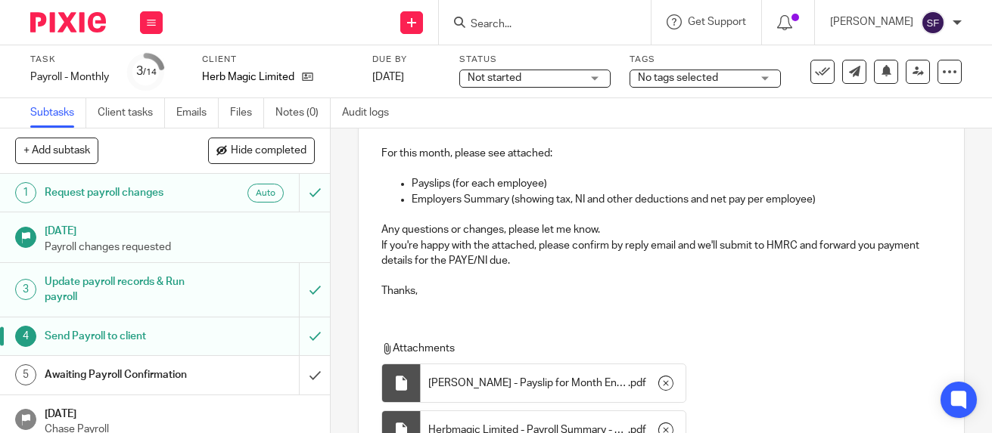
scroll to position [128, 0]
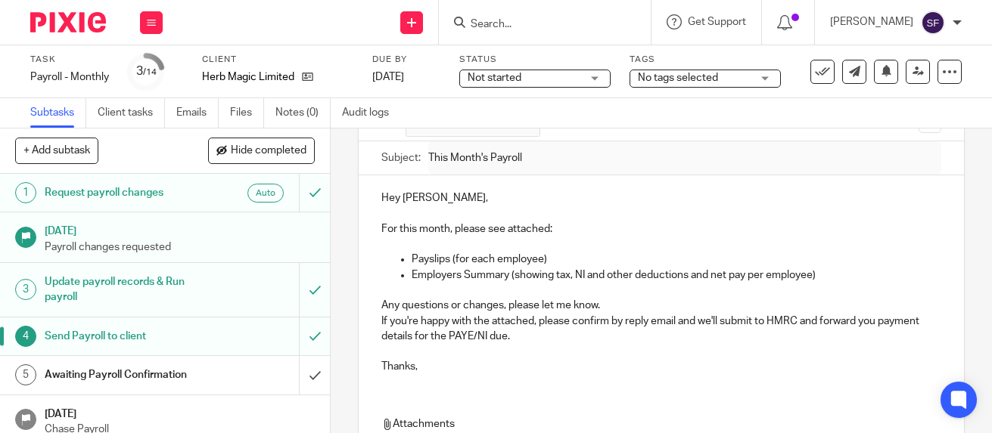
click at [822, 283] on p "Employers Summary (showing tax, NI and other deductions and net pay per employe…" at bounding box center [675, 275] width 529 height 15
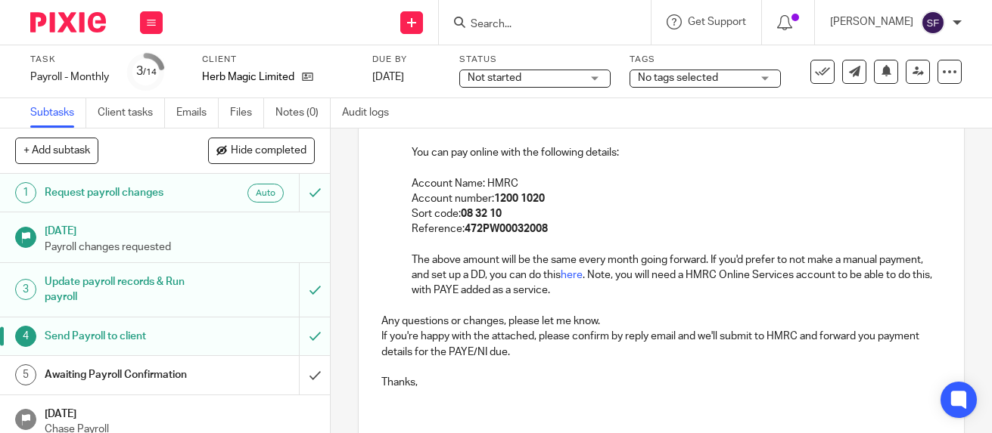
scroll to position [350, 0]
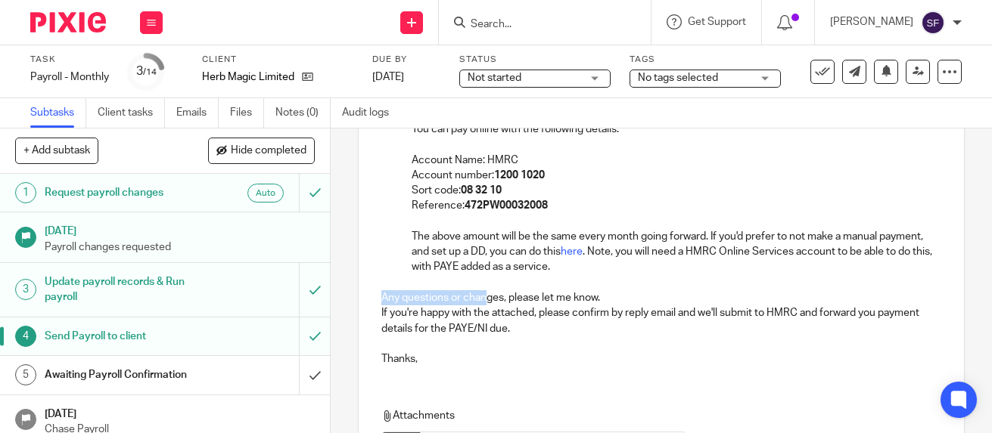
drag, startPoint x: 375, startPoint y: 300, endPoint x: 483, endPoint y: 305, distance: 108.3
click at [483, 305] on div "Hey Dong, For this month, please see attached: Payslips (for each employee) Emp…" at bounding box center [661, 165] width 604 height 425
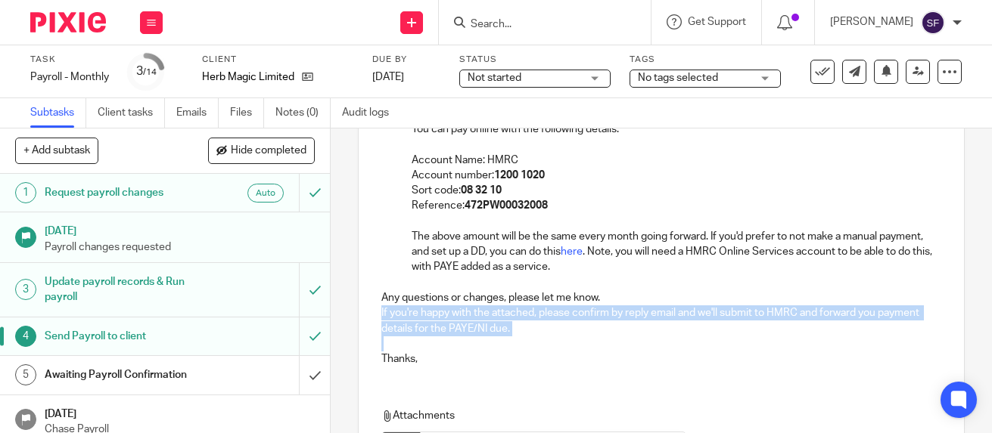
drag, startPoint x: 554, startPoint y: 343, endPoint x: 362, endPoint y: 317, distance: 193.8
click at [362, 317] on div "Hey Dong, For this month, please see attached: Payslips (for each employee) Emp…" at bounding box center [661, 165] width 604 height 425
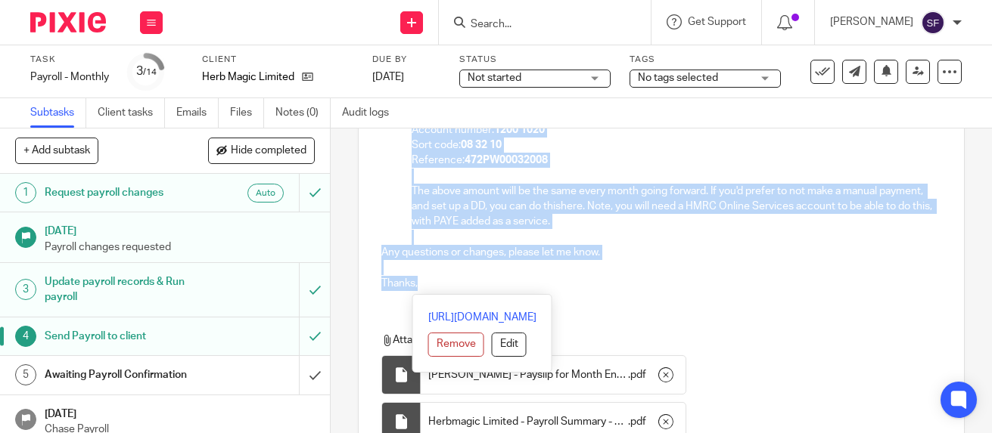
scroll to position [539, 0]
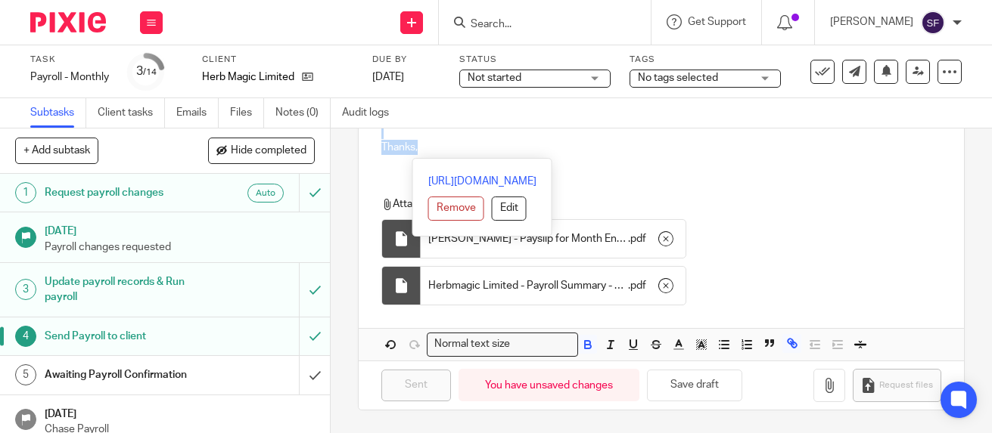
drag, startPoint x: 381, startPoint y: 242, endPoint x: 634, endPoint y: 177, distance: 260.9
click at [634, 177] on div "Hey Dong, For this month, please see attached: Payslips (for each employee) Emp…" at bounding box center [661, 66] width 604 height 588
copy div "Hey Dong, For this month, please see attached: Payslips (for each employee) Emp…"
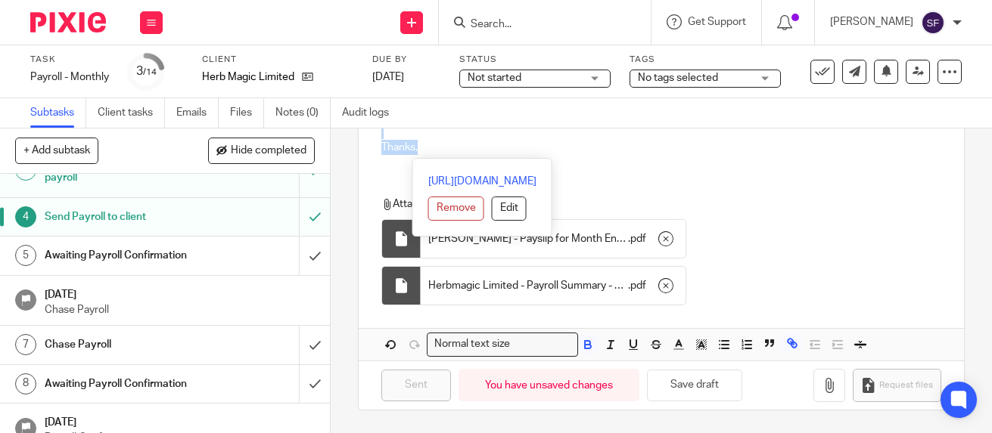
scroll to position [44, 0]
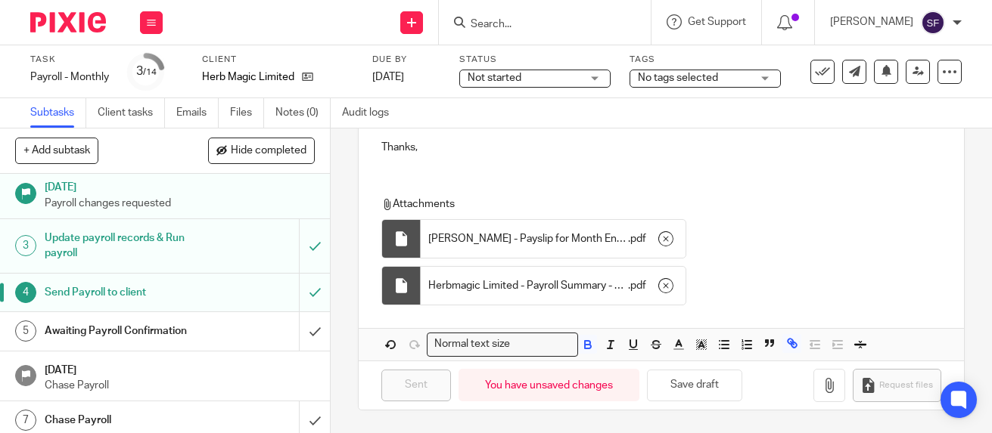
drag, startPoint x: 316, startPoint y: 166, endPoint x: 316, endPoint y: 180, distance: 13.6
drag, startPoint x: 316, startPoint y: 180, endPoint x: 294, endPoint y: 294, distance: 116.3
click at [294, 294] on input "submit" at bounding box center [165, 293] width 330 height 38
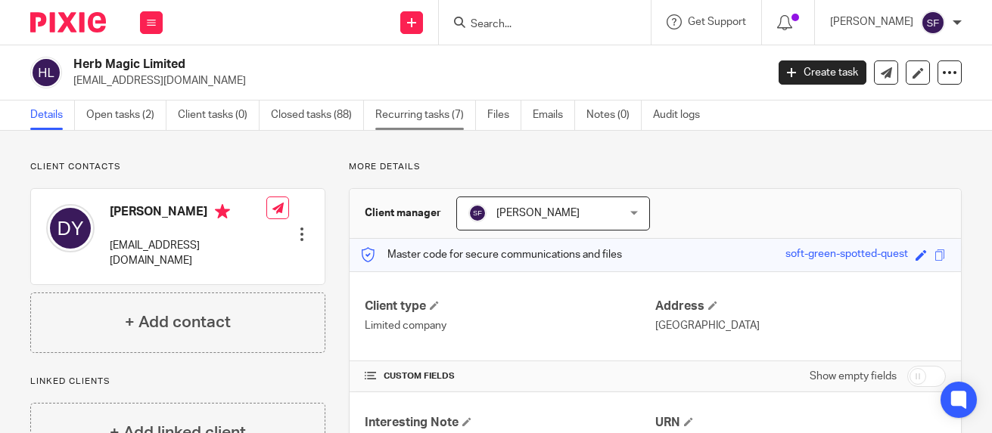
click at [421, 115] on link "Recurring tasks (7)" at bounding box center [425, 116] width 101 height 30
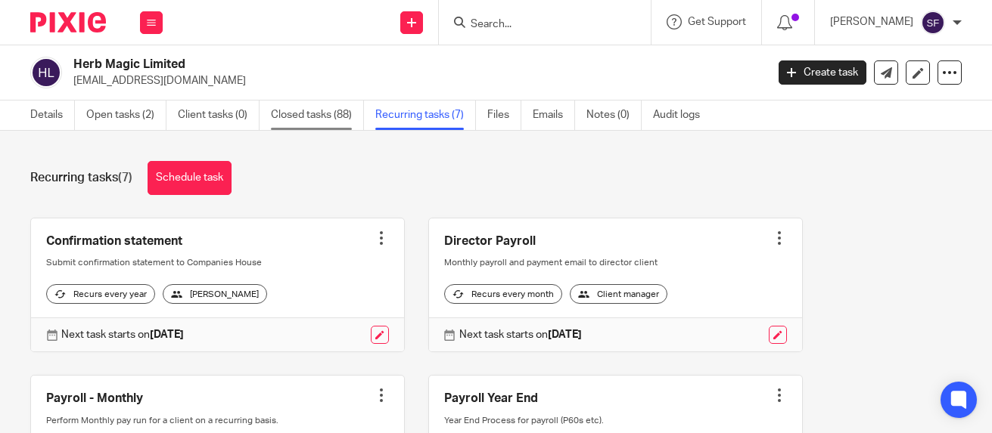
click at [308, 119] on link "Closed tasks (88)" at bounding box center [317, 116] width 93 height 30
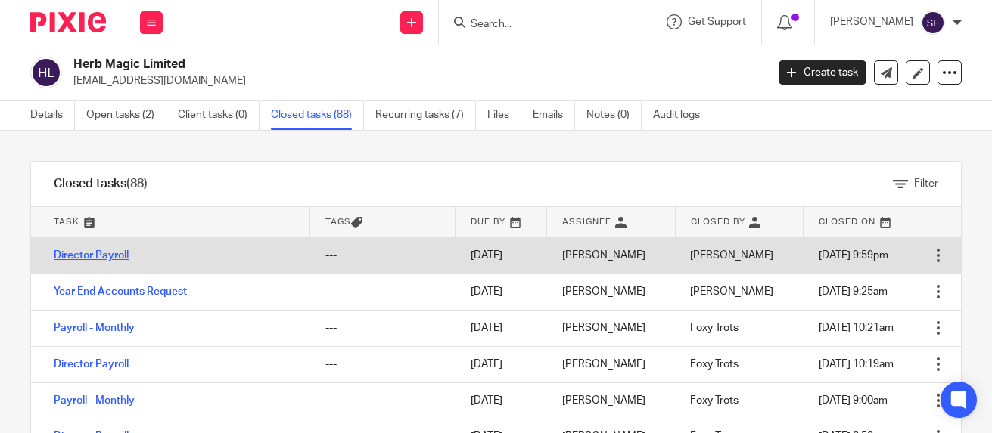
click at [107, 250] on link "Director Payroll" at bounding box center [91, 255] width 75 height 11
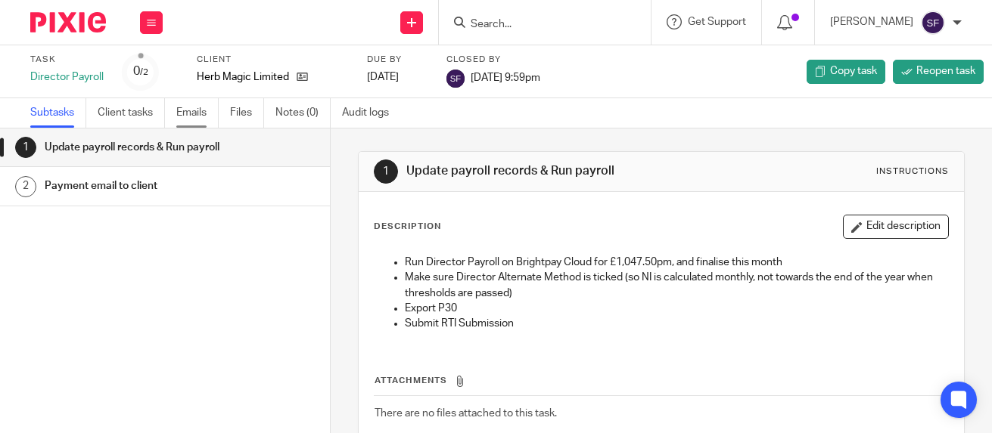
click at [191, 113] on link "Emails" at bounding box center [197, 113] width 42 height 30
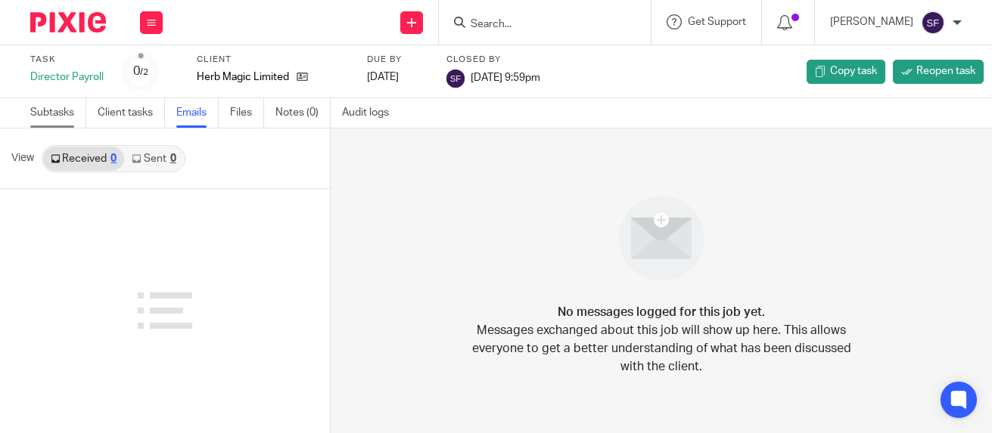
click at [51, 117] on link "Subtasks" at bounding box center [58, 113] width 56 height 30
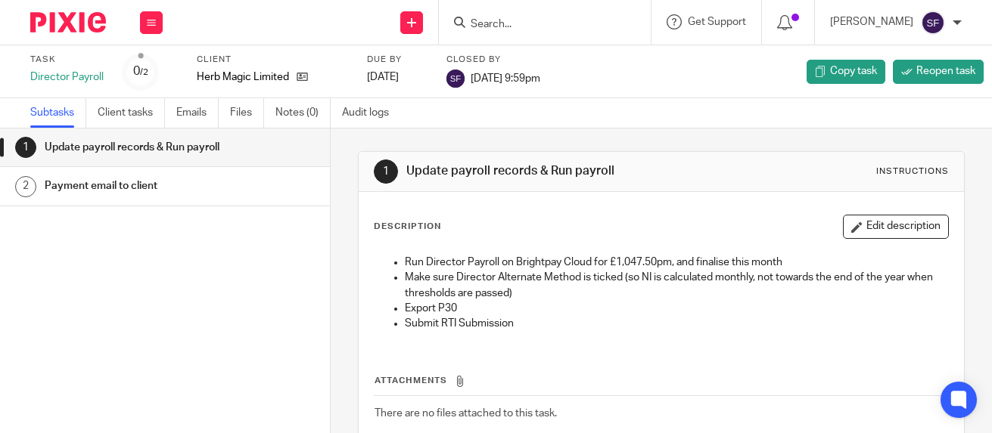
click at [197, 197] on h1 "Payment email to client" at bounding box center [135, 186] width 180 height 23
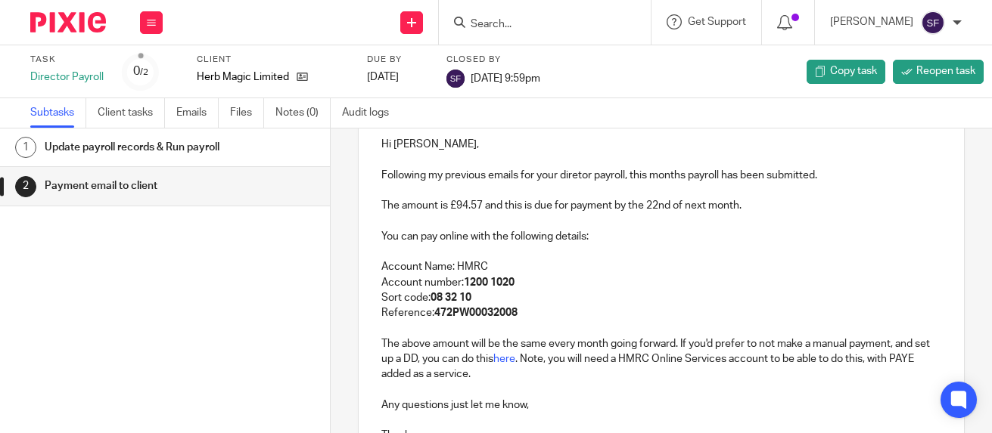
scroll to position [227, 0]
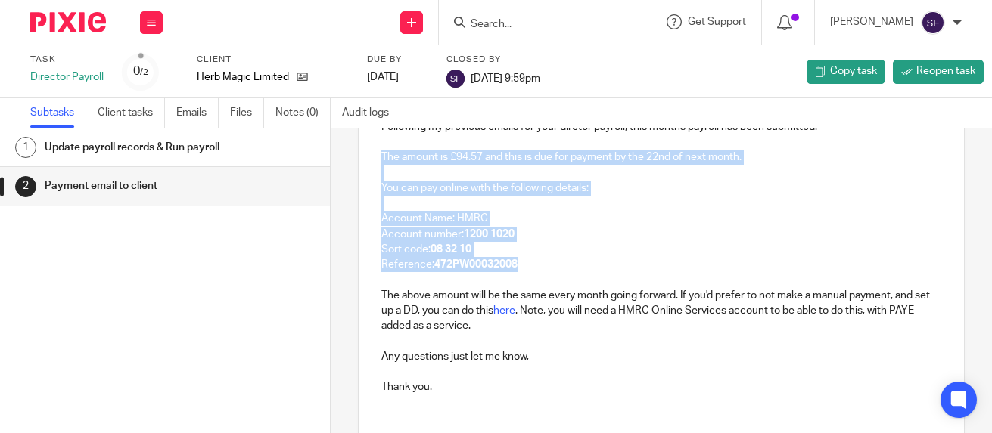
drag, startPoint x: 376, startPoint y: 166, endPoint x: 539, endPoint y: 271, distance: 194.3
click at [539, 271] on div "Hi [PERSON_NAME], Following my previous emails for your diretor payroll, this m…" at bounding box center [661, 239] width 604 height 333
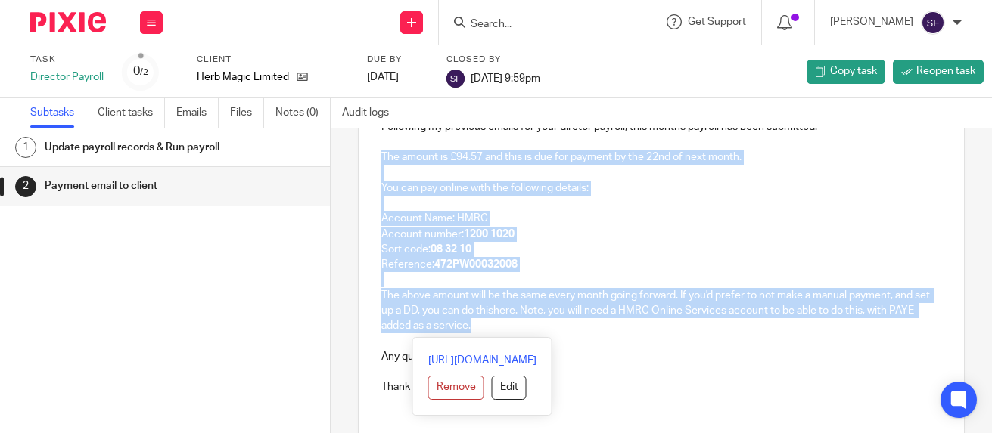
drag, startPoint x: 508, startPoint y: 336, endPoint x: 365, endPoint y: 162, distance: 224.7
click at [365, 162] on div "Hi [PERSON_NAME], Following my previous emails for your diretor payroll, this m…" at bounding box center [661, 239] width 604 height 333
copy div "The amount is £94.57 and this is due for payment by the 22nd of next month. You…"
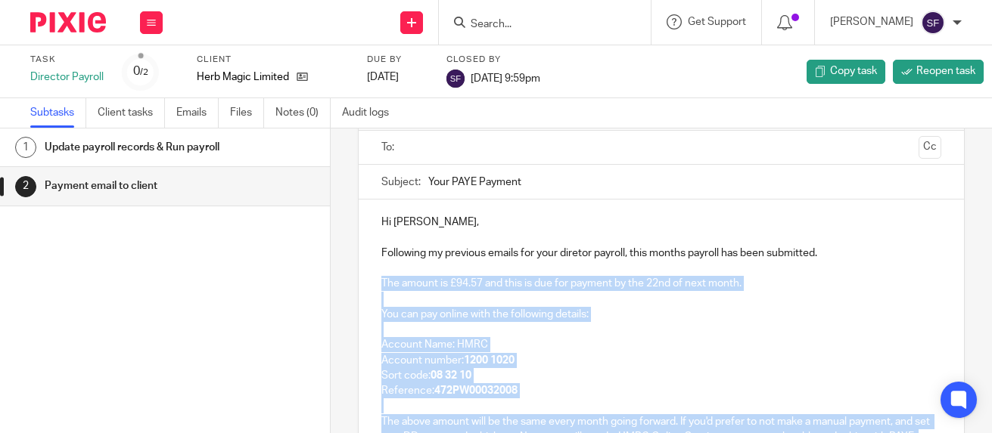
scroll to position [50, 0]
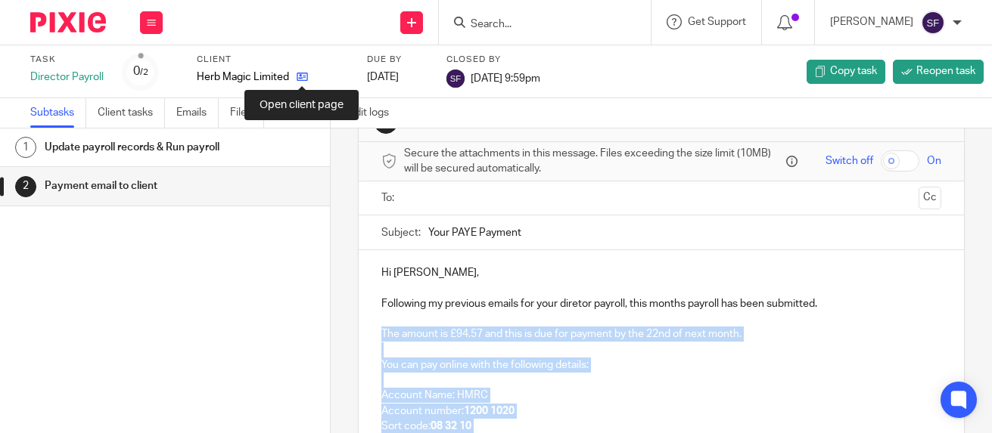
click at [301, 76] on icon at bounding box center [302, 76] width 11 height 11
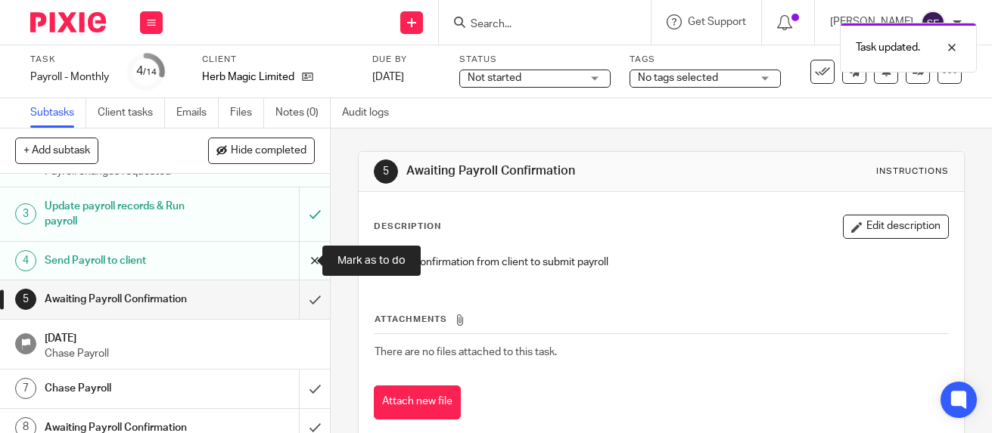
scroll to position [33, 0]
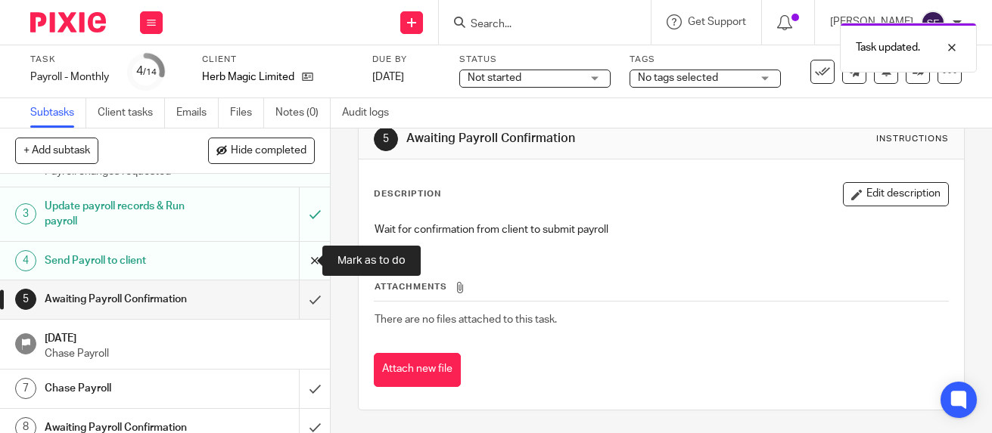
click at [300, 257] on input "submit" at bounding box center [165, 261] width 330 height 38
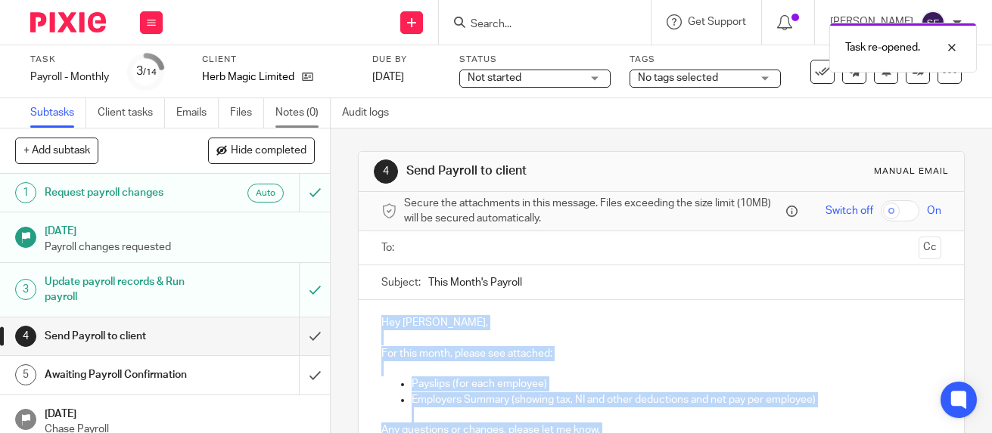
drag, startPoint x: 408, startPoint y: 283, endPoint x: 325, endPoint y: 105, distance: 196.6
click at [325, 105] on main "Task Payroll - Monthly Save Payroll - Monthly 3 /14 Client Herb Magic Limited D…" at bounding box center [496, 216] width 992 height 433
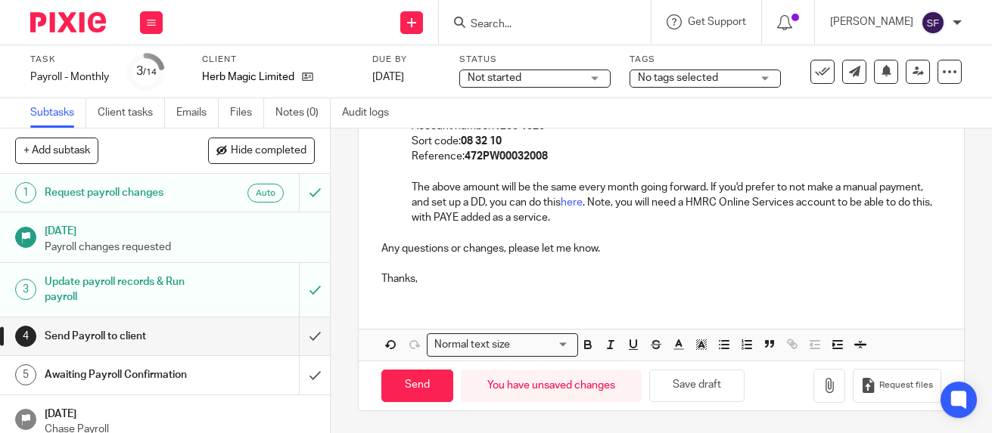
scroll to position [402, 0]
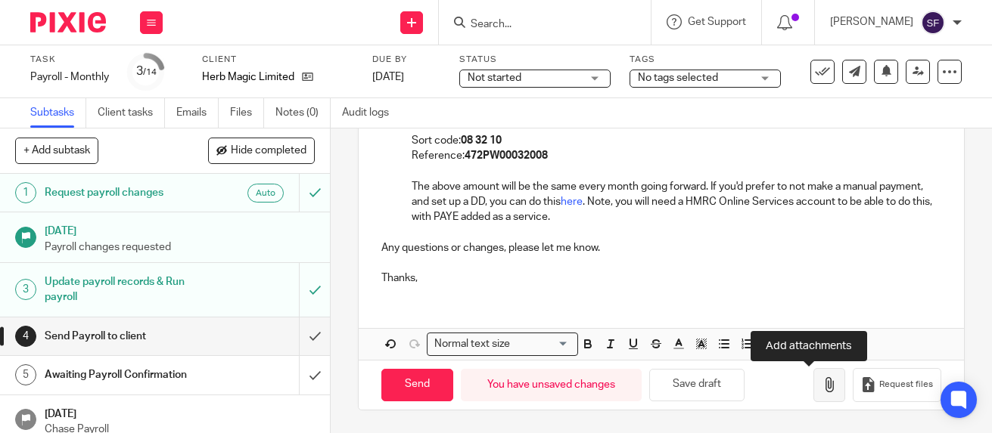
click at [821, 390] on icon "button" at bounding box center [828, 384] width 15 height 15
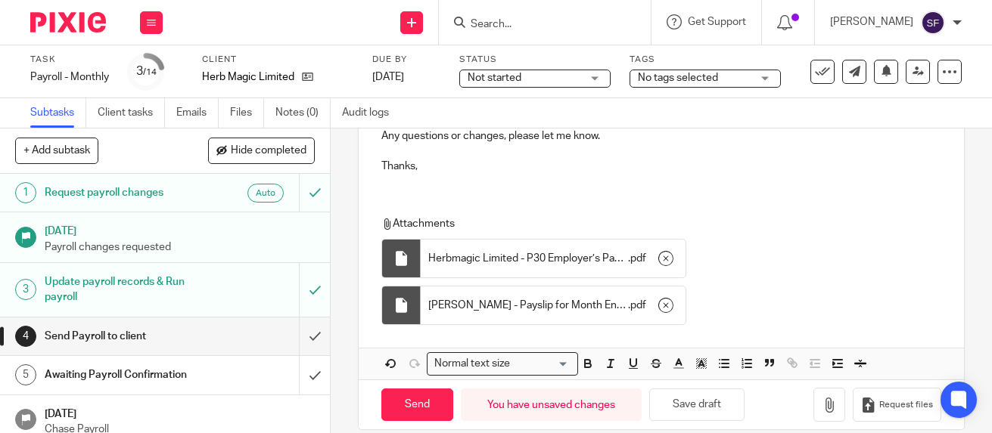
scroll to position [536, 0]
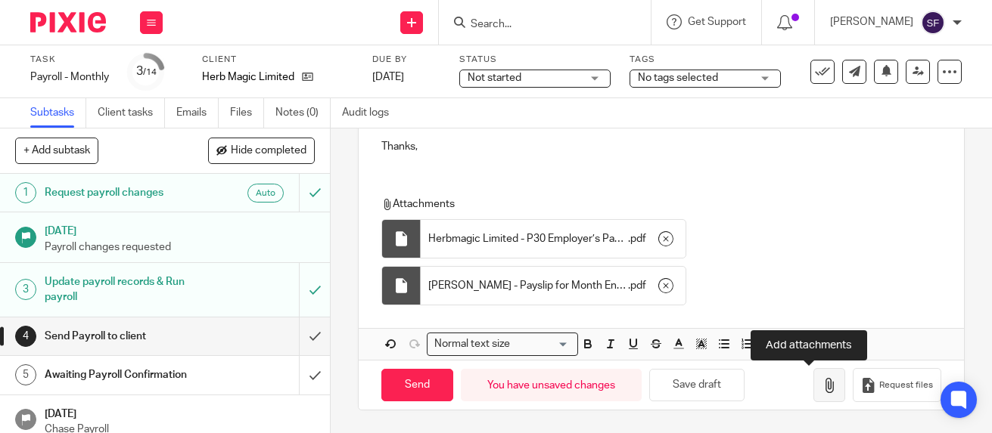
click at [821, 384] on icon "button" at bounding box center [828, 385] width 15 height 15
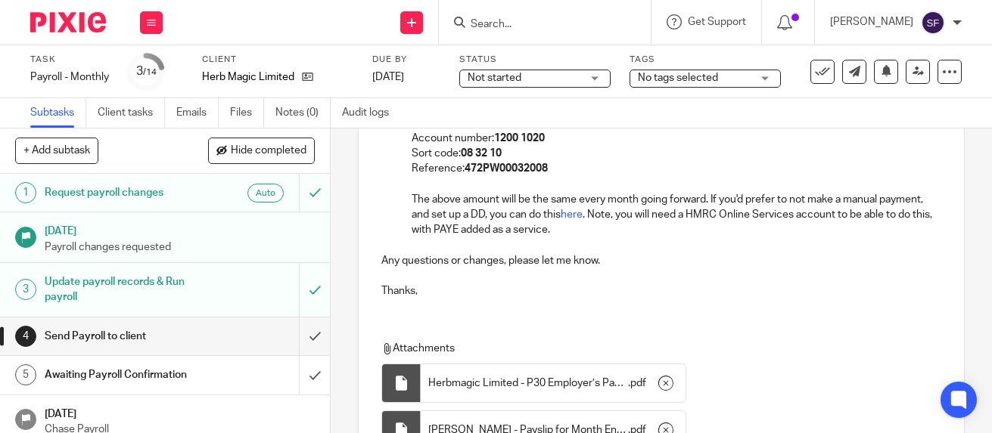
scroll to position [583, 0]
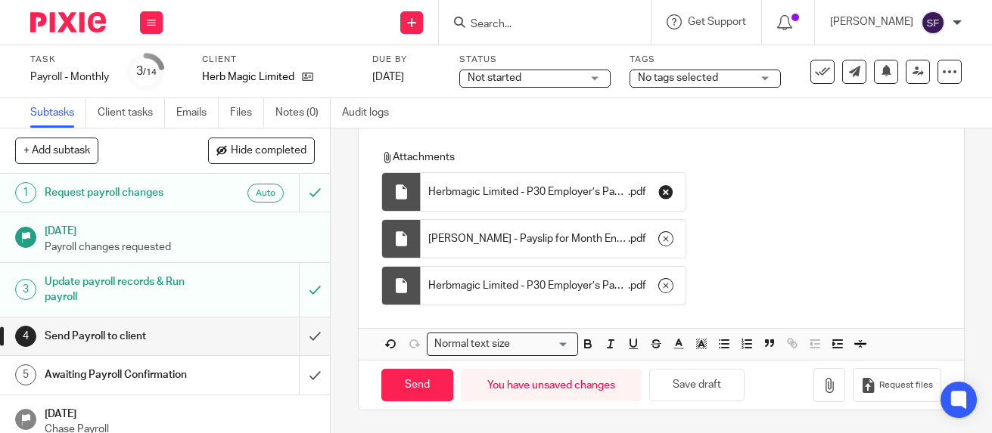
click at [661, 192] on icon "button" at bounding box center [665, 192] width 15 height 15
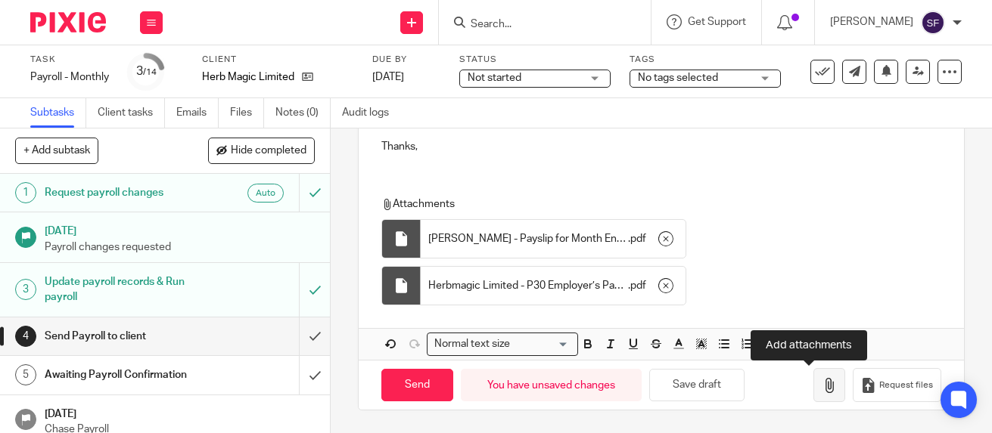
click at [813, 389] on button "button" at bounding box center [829, 385] width 32 height 34
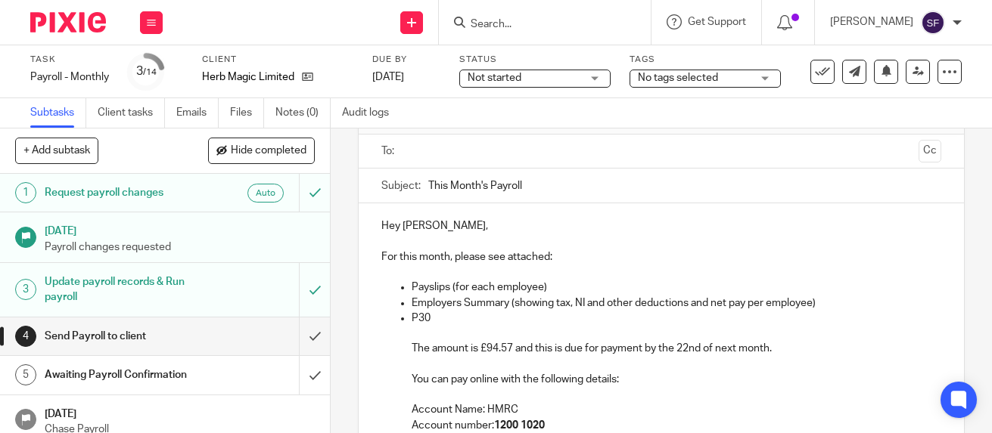
scroll to position [82, 0]
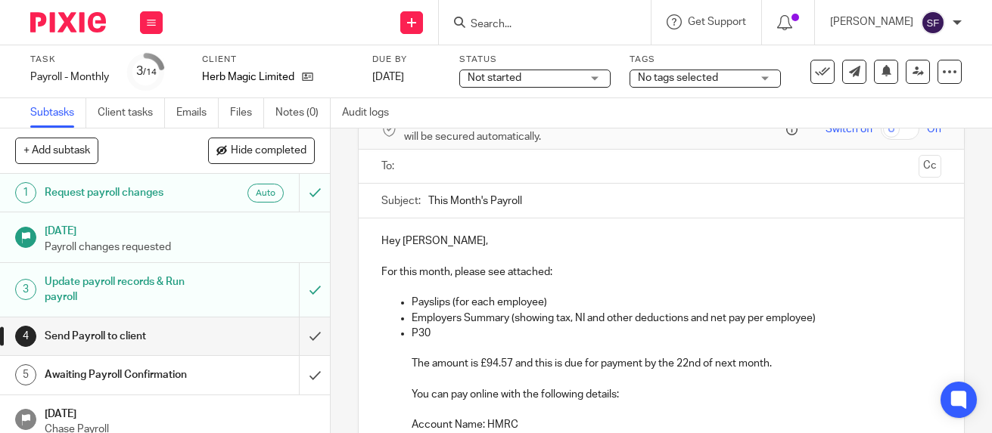
click at [444, 173] on input "text" at bounding box center [660, 166] width 502 height 17
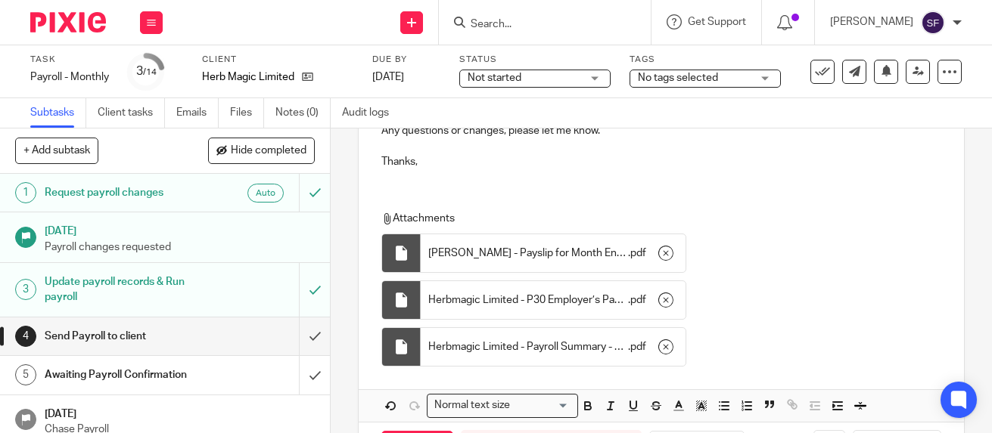
scroll to position [586, 0]
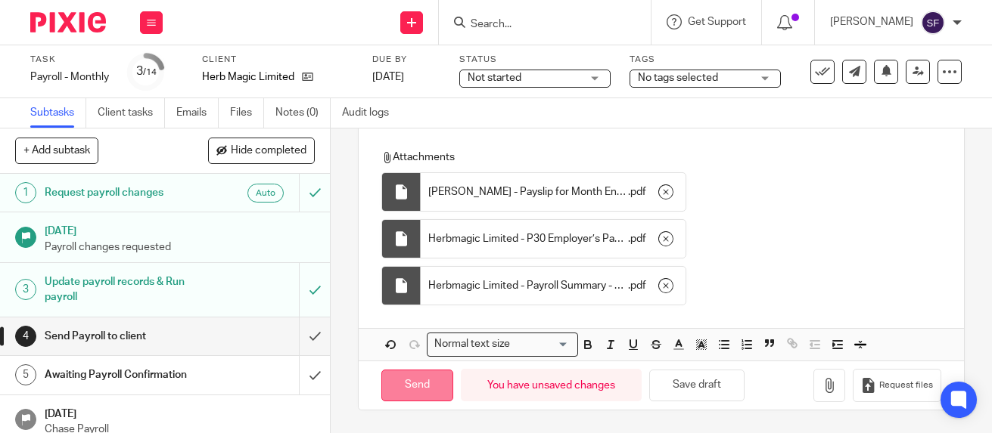
click at [416, 384] on input "Send" at bounding box center [417, 386] width 72 height 33
type input "Sent"
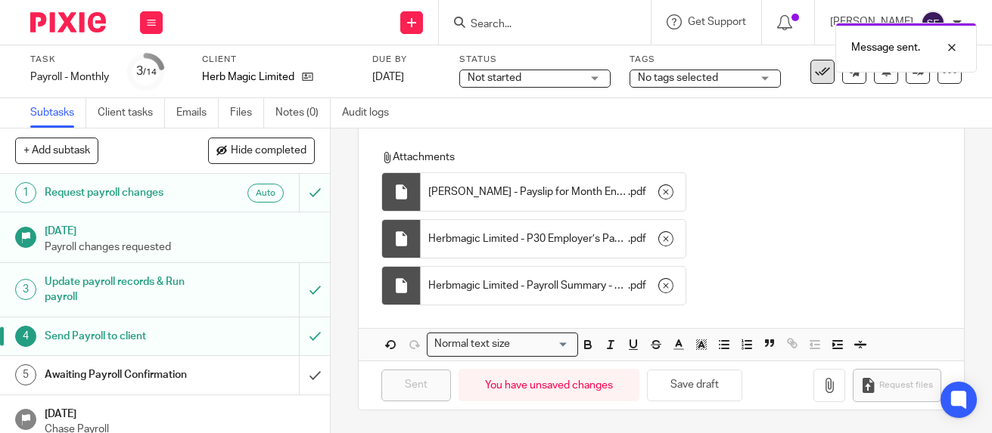
click at [810, 80] on button at bounding box center [822, 72] width 24 height 24
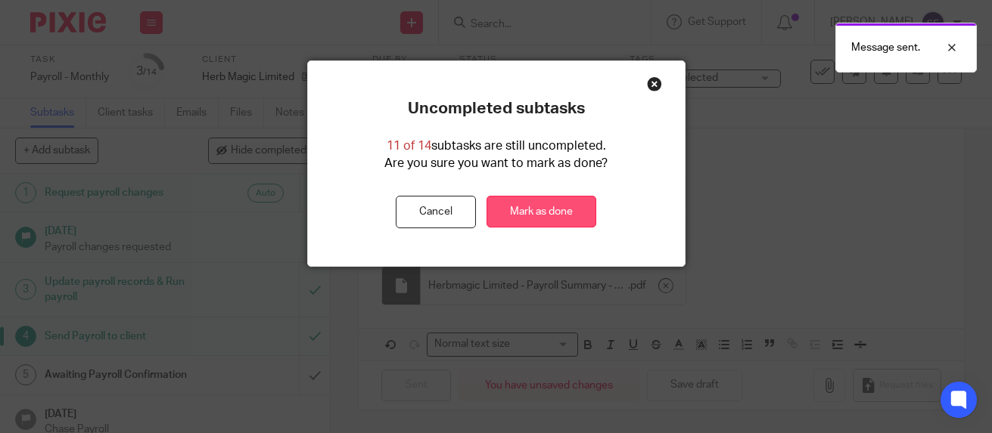
click at [577, 219] on link "Mark as done" at bounding box center [541, 212] width 110 height 33
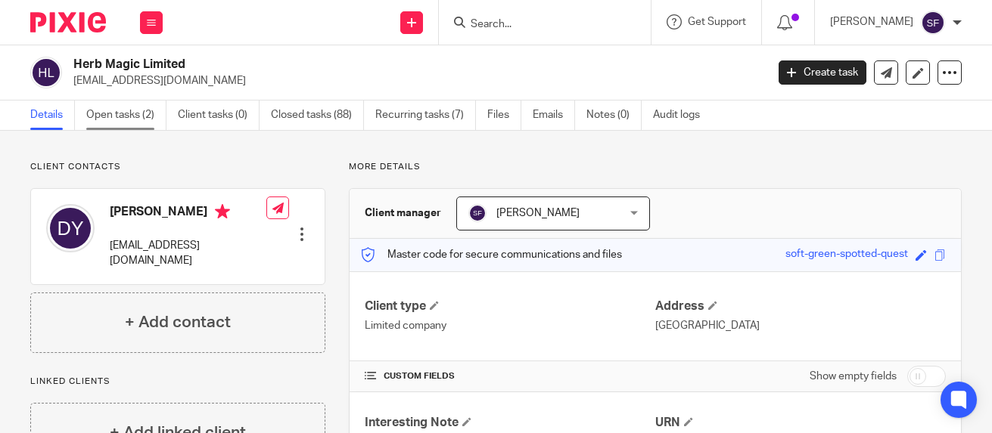
click at [126, 117] on link "Open tasks (2)" at bounding box center [126, 116] width 80 height 30
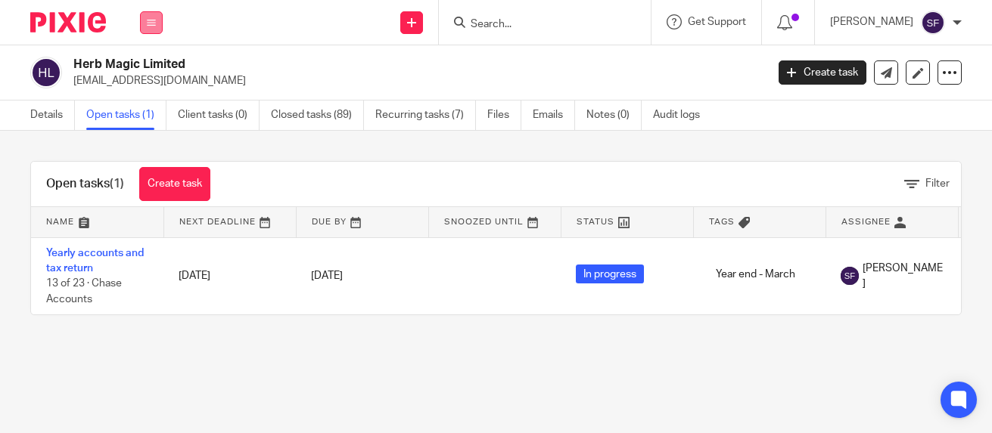
click at [150, 19] on icon at bounding box center [151, 22] width 9 height 9
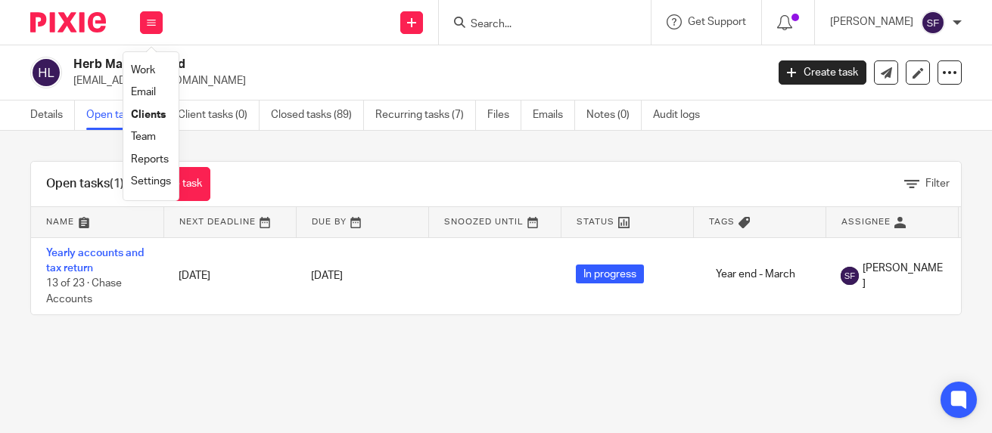
click at [148, 71] on link "Work" at bounding box center [143, 70] width 24 height 11
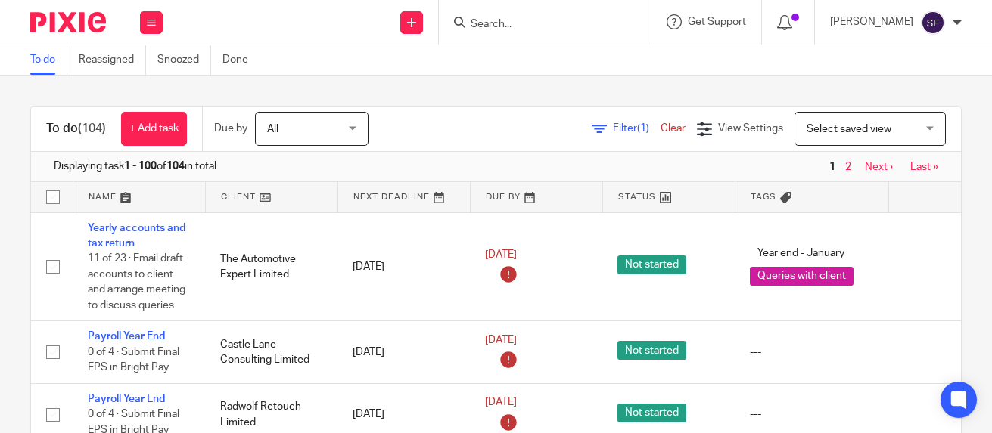
drag, startPoint x: 411, startPoint y: 241, endPoint x: 154, endPoint y: 35, distance: 329.8
click at [147, 32] on button at bounding box center [151, 22] width 23 height 23
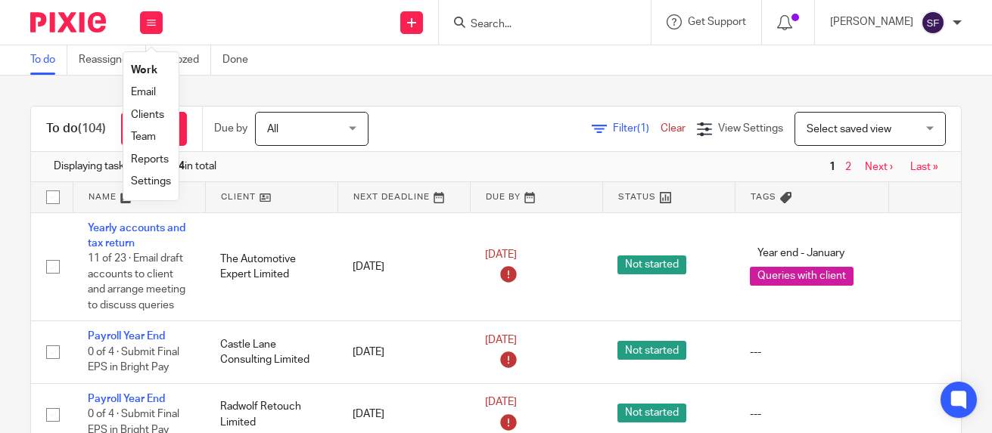
click at [152, 136] on link "Team" at bounding box center [143, 137] width 25 height 11
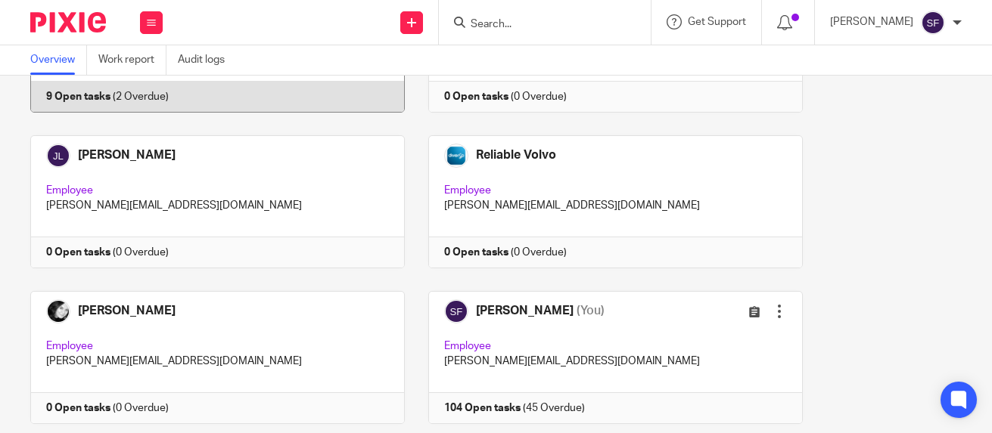
scroll to position [378, 0]
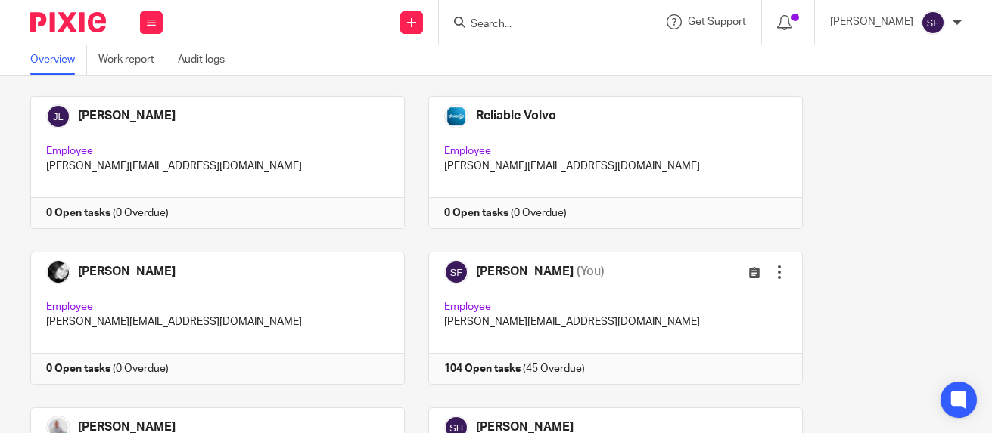
click at [599, 22] on input "Search" at bounding box center [537, 25] width 136 height 14
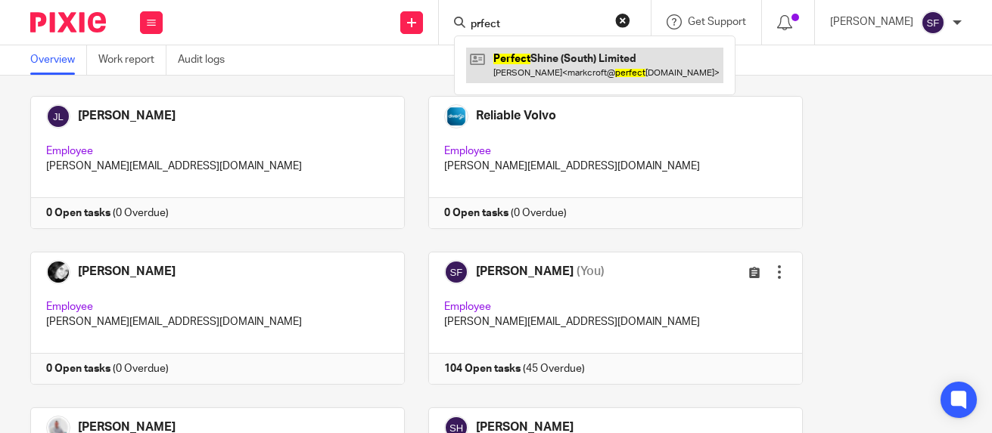
type input "prfect"
click at [591, 65] on link at bounding box center [594, 65] width 257 height 35
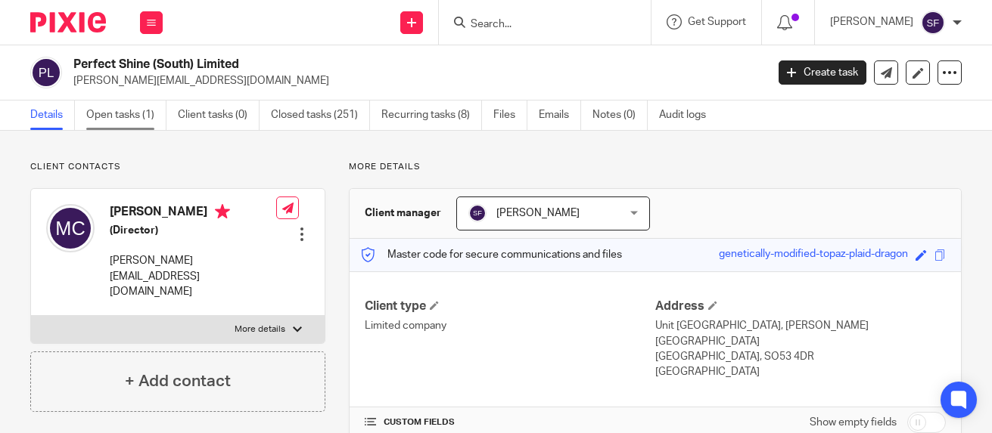
click at [138, 120] on link "Open tasks (1)" at bounding box center [126, 116] width 80 height 30
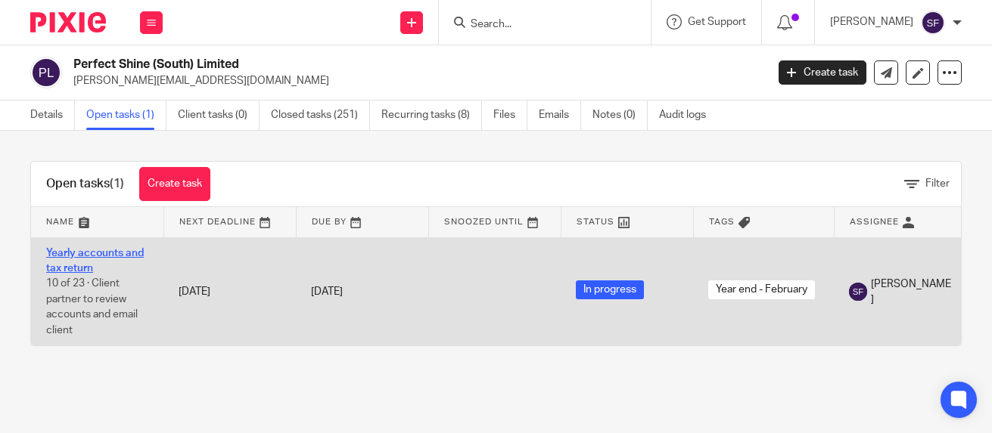
click at [71, 251] on link "Yearly accounts and tax return" at bounding box center [95, 261] width 98 height 26
